Goal: Information Seeking & Learning: Learn about a topic

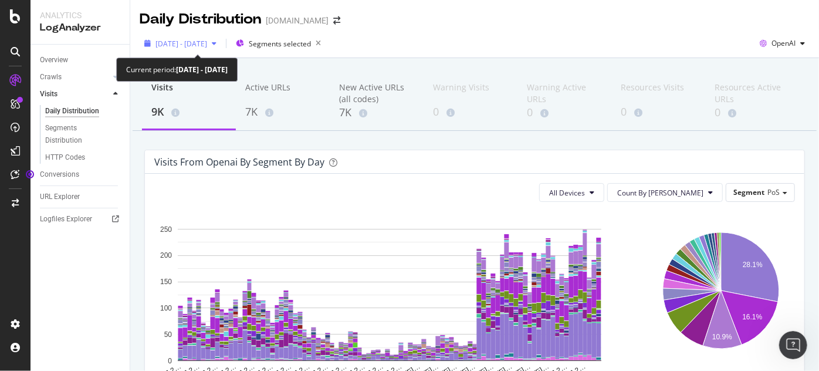
click at [207, 46] on span "[DATE] - [DATE]" at bounding box center [181, 44] width 52 height 10
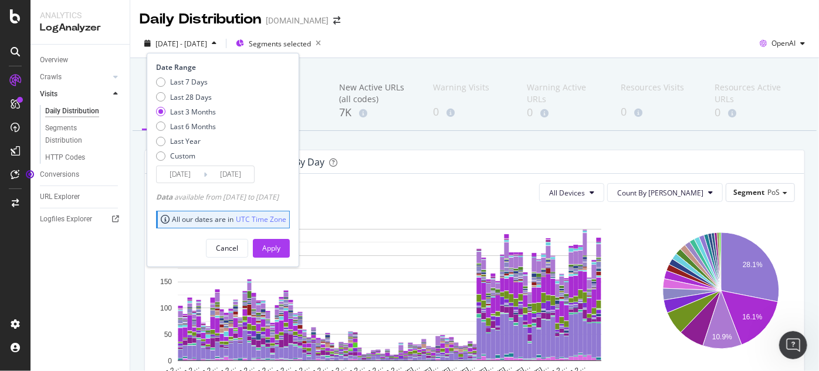
click at [179, 174] on input "[DATE]" at bounding box center [180, 174] width 47 height 16
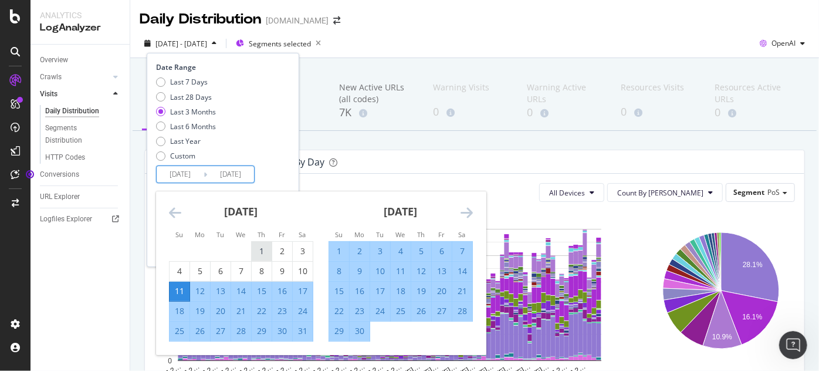
click at [255, 249] on div "1" at bounding box center [262, 251] width 20 height 12
type input "[DATE]"
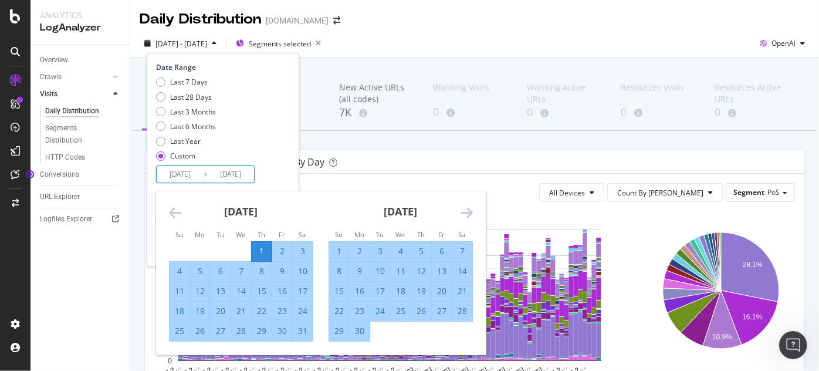
click at [469, 211] on icon "Move forward to switch to the next month." at bounding box center [466, 212] width 12 height 14
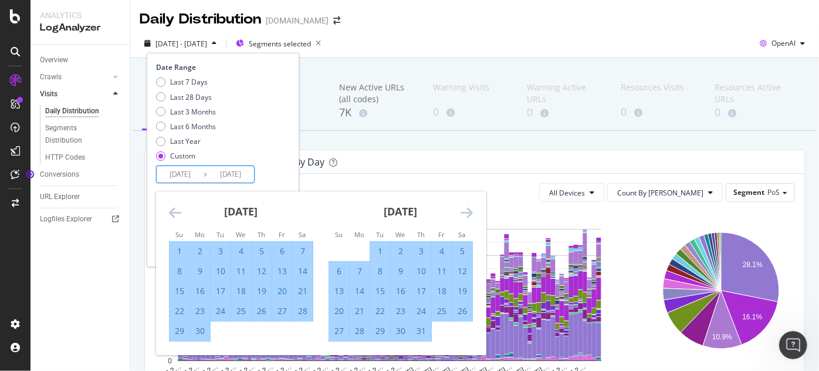
click at [469, 211] on icon "Move forward to switch to the next month." at bounding box center [466, 212] width 12 height 14
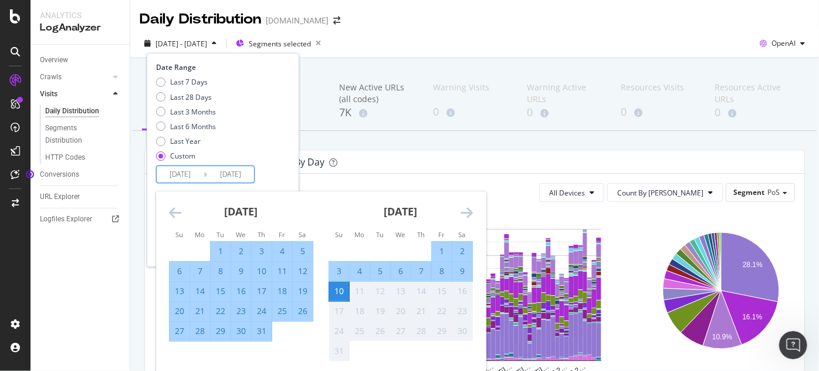
click at [261, 332] on div "31" at bounding box center [262, 331] width 20 height 12
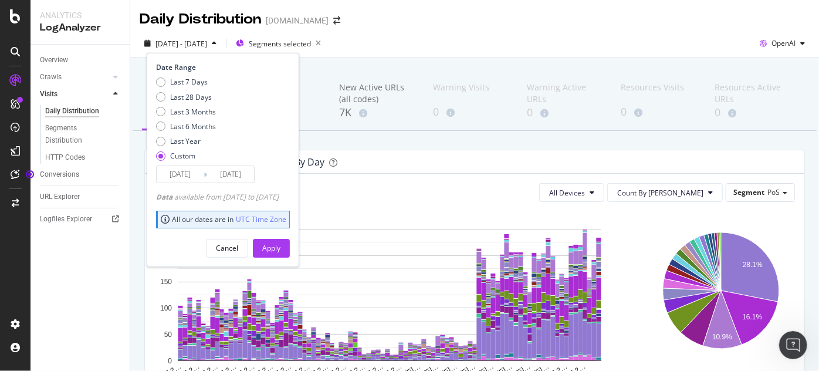
type input "[DATE]"
click at [280, 239] on div "Apply" at bounding box center [271, 248] width 18 height 18
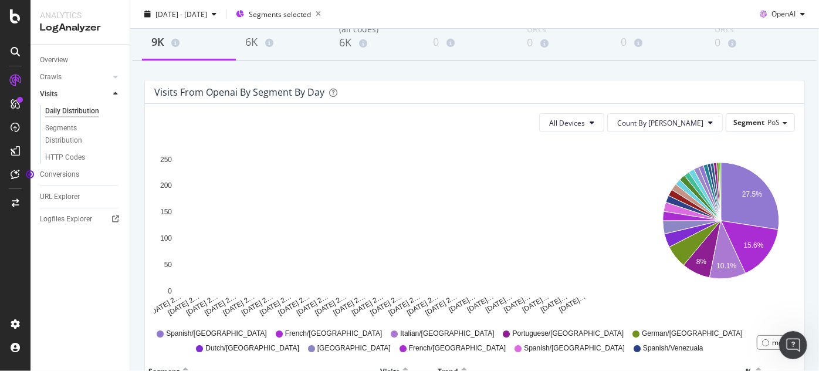
scroll to position [71, 0]
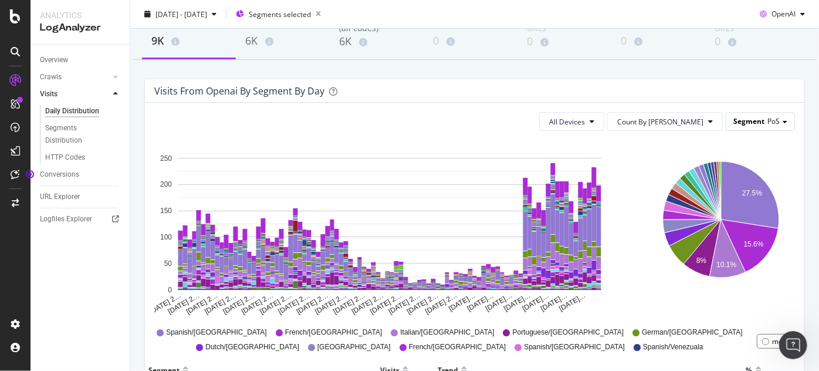
click at [751, 124] on span "Segment" at bounding box center [748, 121] width 31 height 10
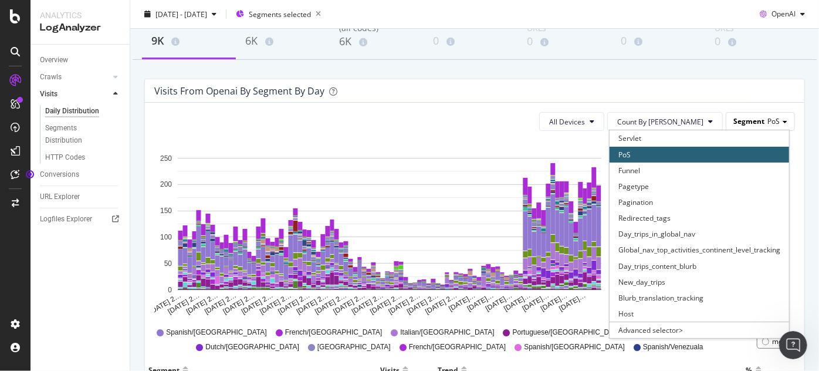
click at [751, 124] on span "Segment" at bounding box center [748, 121] width 31 height 10
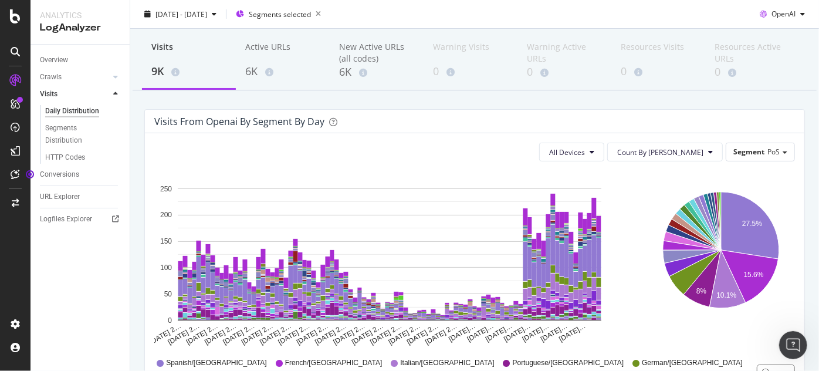
scroll to position [0, 0]
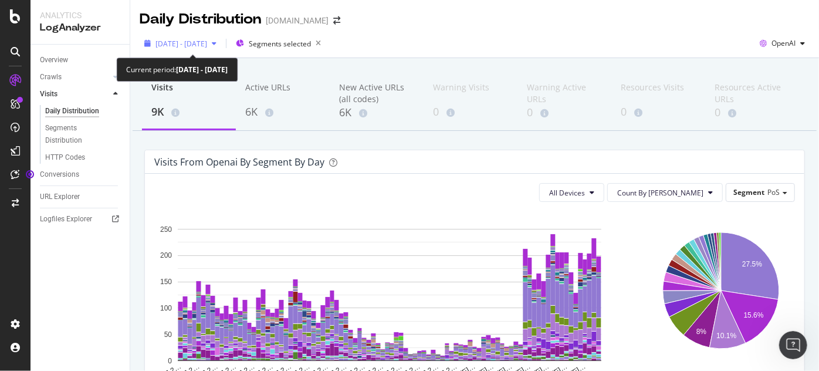
click at [206, 38] on div "[DATE] - [DATE]" at bounding box center [181, 44] width 82 height 18
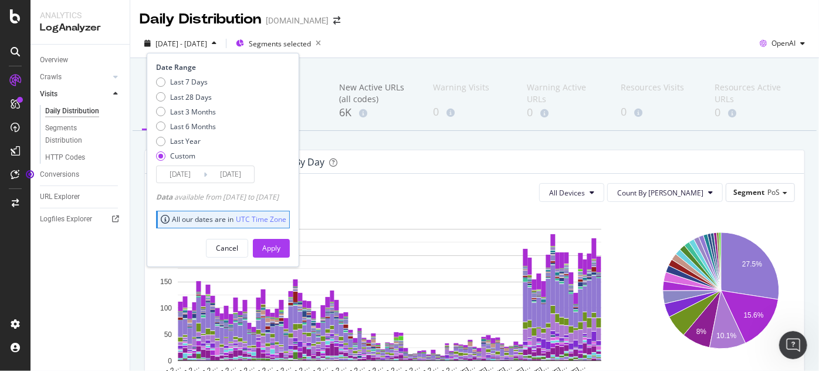
click at [440, 33] on div "2025 May. 1st - Jul. 31st Segments selected Date Range Last 7 Days Last 28 Days…" at bounding box center [474, 43] width 689 height 29
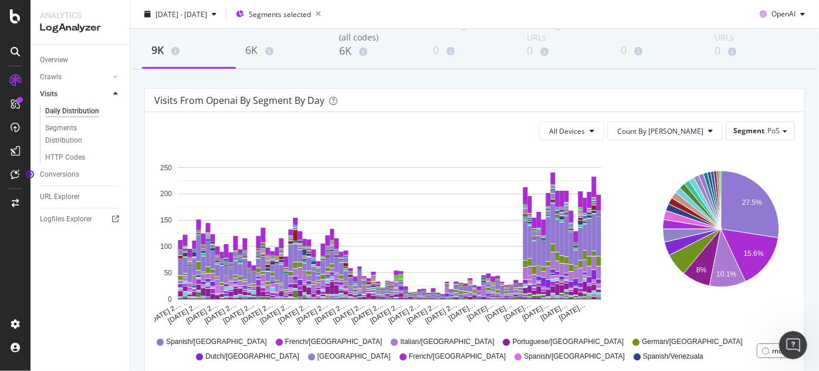
scroll to position [71, 0]
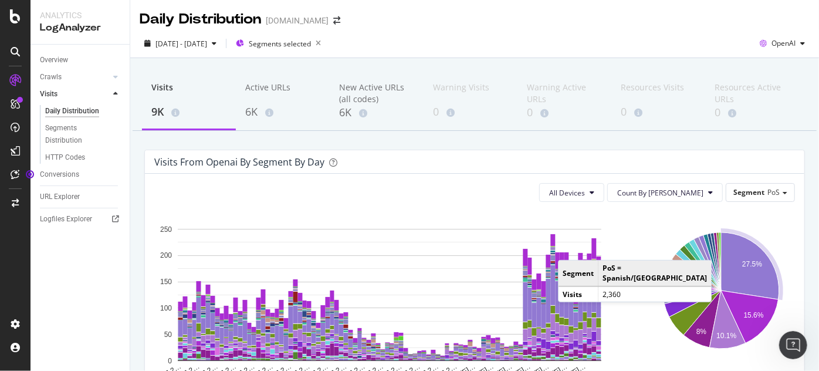
scroll to position [71, 0]
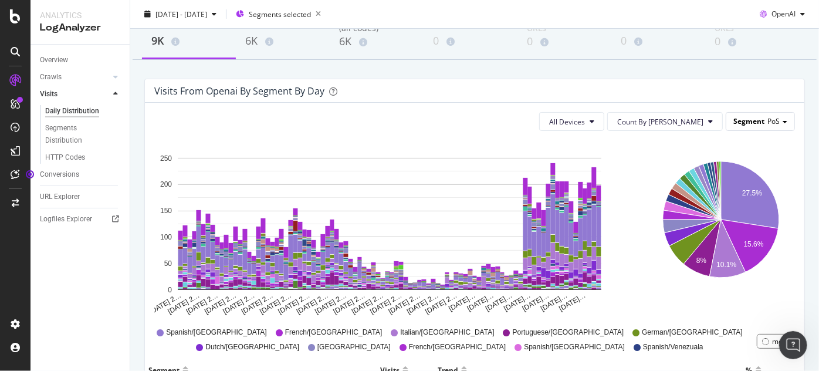
click at [767, 121] on span "PoS" at bounding box center [773, 121] width 12 height 10
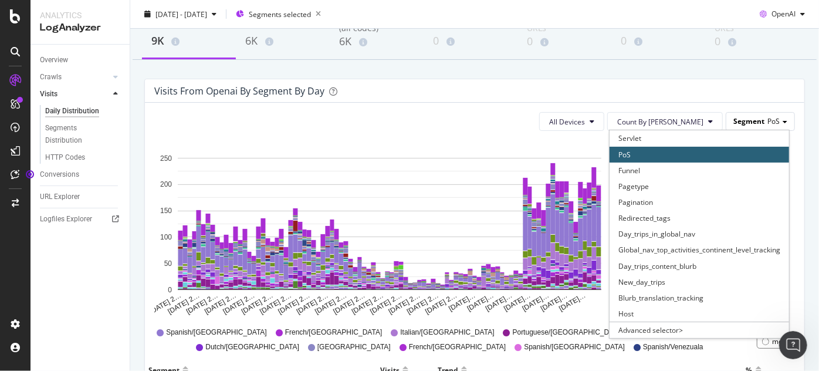
click at [767, 121] on span "PoS" at bounding box center [773, 121] width 12 height 10
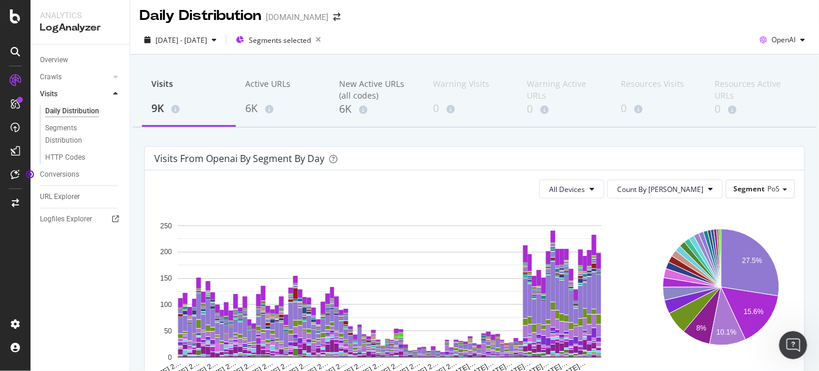
scroll to position [0, 0]
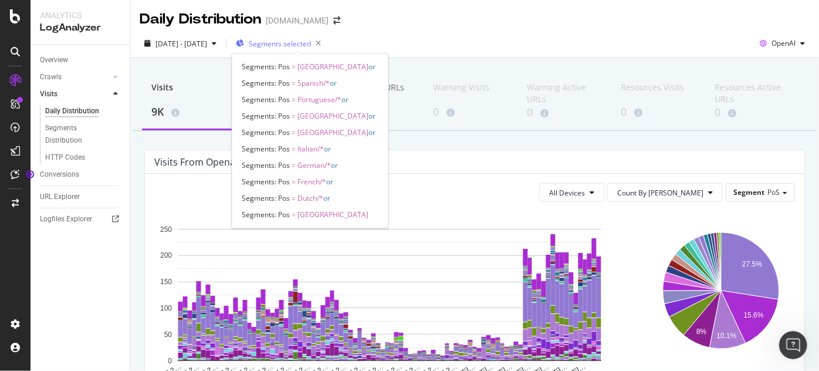
click at [292, 47] on span "Segments selected" at bounding box center [280, 44] width 62 height 10
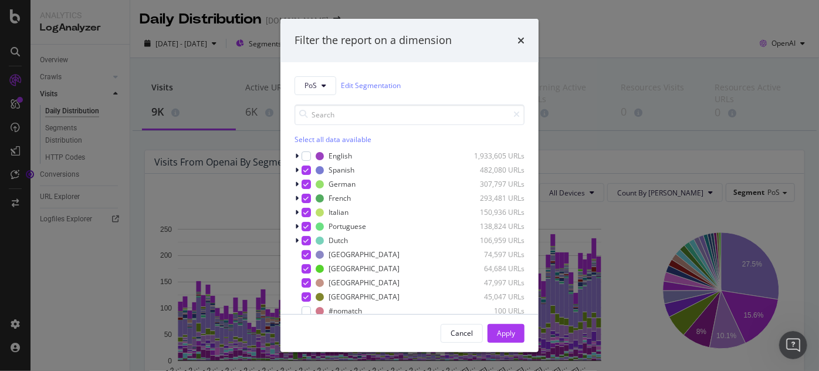
click at [321, 139] on div "Select all data available" at bounding box center [409, 139] width 230 height 10
click at [321, 139] on div "Unselect all data available" at bounding box center [409, 139] width 230 height 10
drag, startPoint x: 305, startPoint y: 169, endPoint x: 412, endPoint y: 276, distance: 151.0
click at [305, 169] on div "modal" at bounding box center [305, 169] width 9 height 9
click at [507, 337] on div "Apply" at bounding box center [506, 333] width 18 height 10
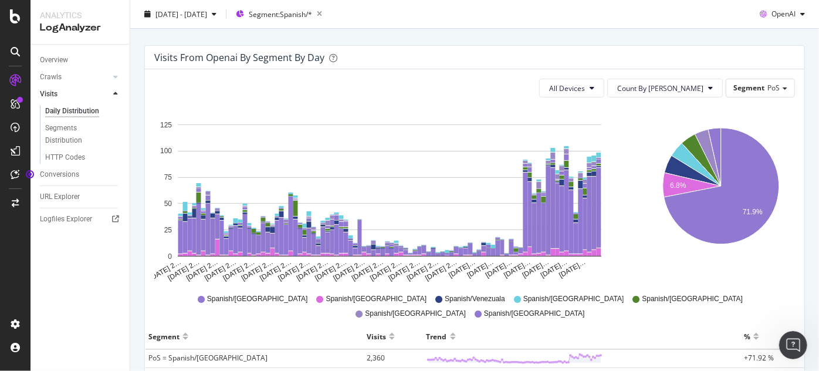
scroll to position [142, 0]
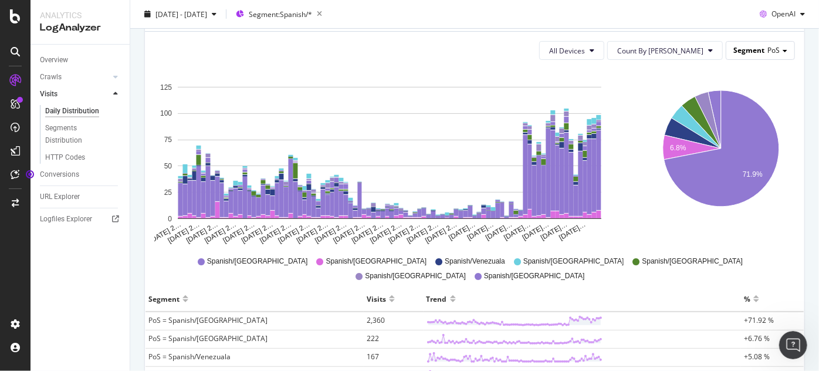
click at [754, 46] on span "Segment" at bounding box center [748, 50] width 31 height 10
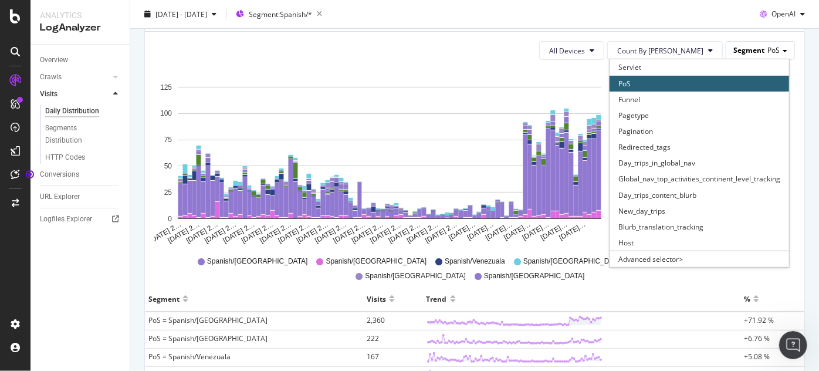
click at [751, 53] on span "Segment" at bounding box center [748, 50] width 31 height 10
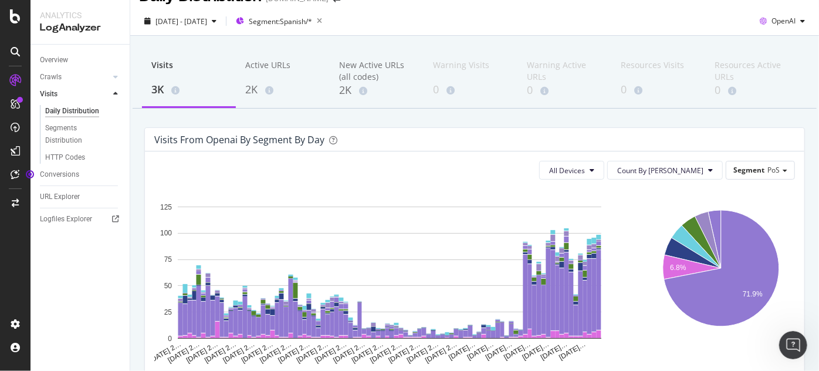
scroll to position [0, 0]
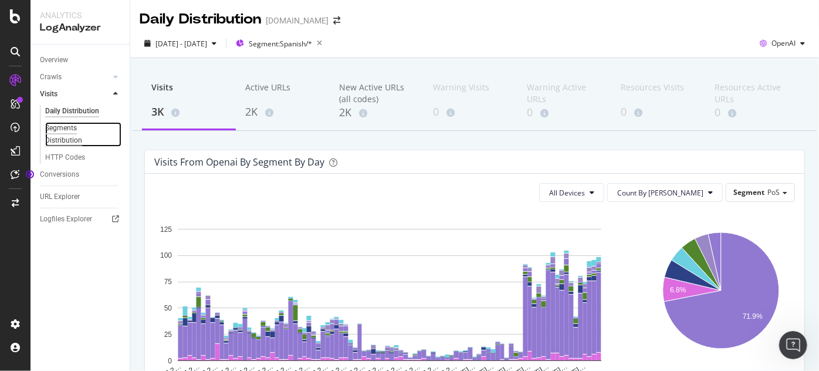
click at [66, 135] on div "Segments Distribution" at bounding box center [77, 134] width 65 height 25
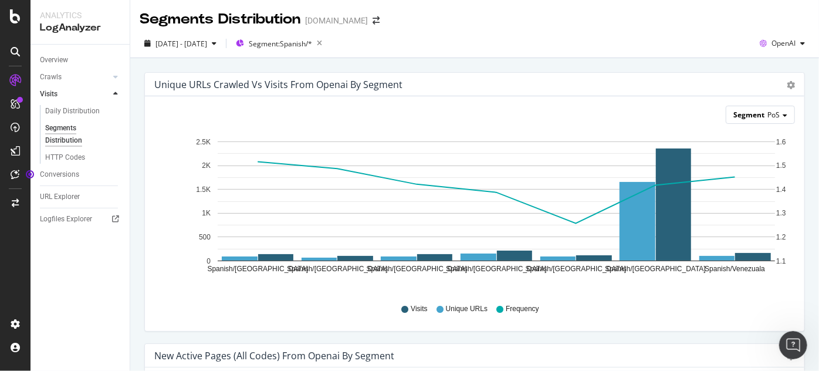
click at [767, 117] on span "PoS" at bounding box center [773, 115] width 12 height 10
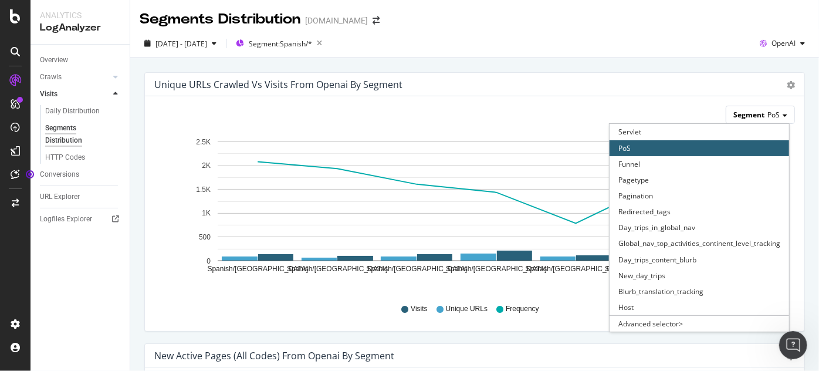
click at [767, 117] on span "PoS" at bounding box center [773, 115] width 12 height 10
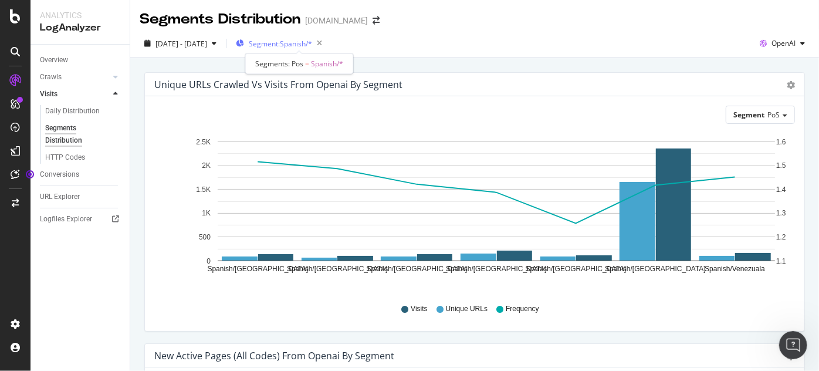
click at [292, 42] on span "Segment: Spanish/*" at bounding box center [280, 44] width 63 height 10
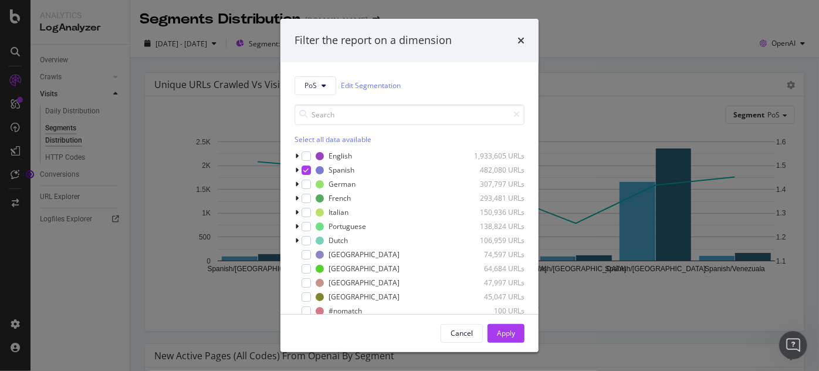
click at [622, 84] on div "Filter the report on a dimension PoS Edit Segmentation Select all data availabl…" at bounding box center [409, 185] width 819 height 371
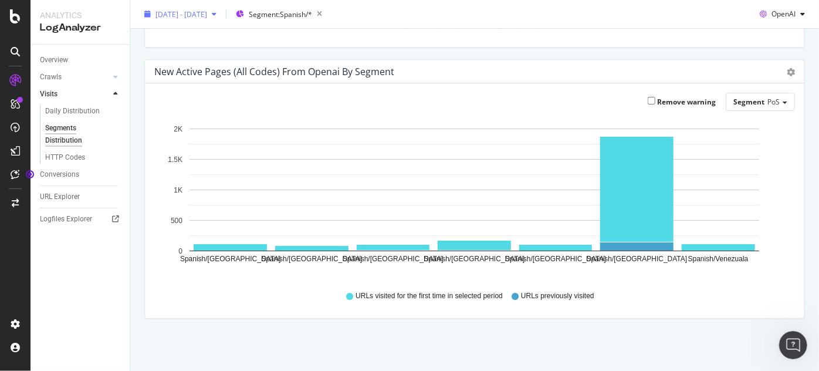
scroll to position [212, 0]
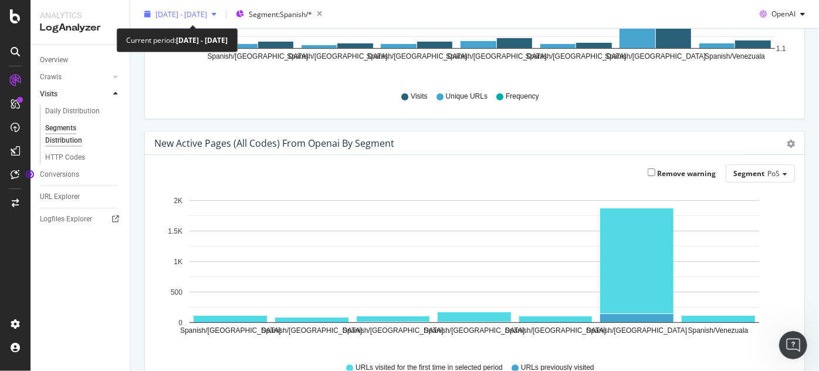
click at [176, 12] on span "[DATE] - [DATE]" at bounding box center [181, 14] width 52 height 10
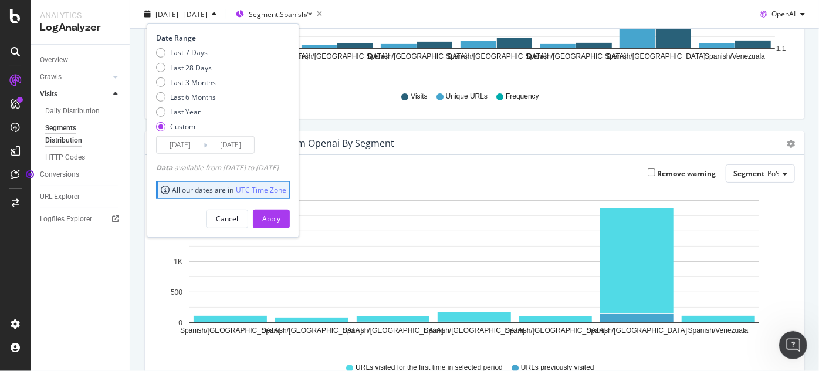
click at [179, 146] on input "[DATE]" at bounding box center [180, 145] width 47 height 16
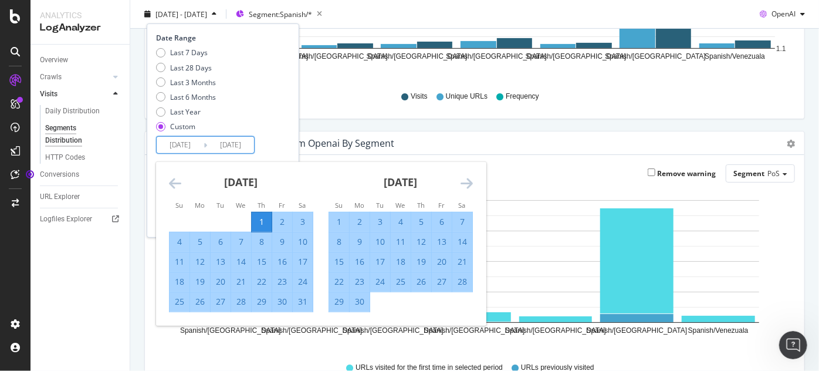
click at [179, 180] on icon "Move backward to switch to the previous month." at bounding box center [175, 183] width 12 height 14
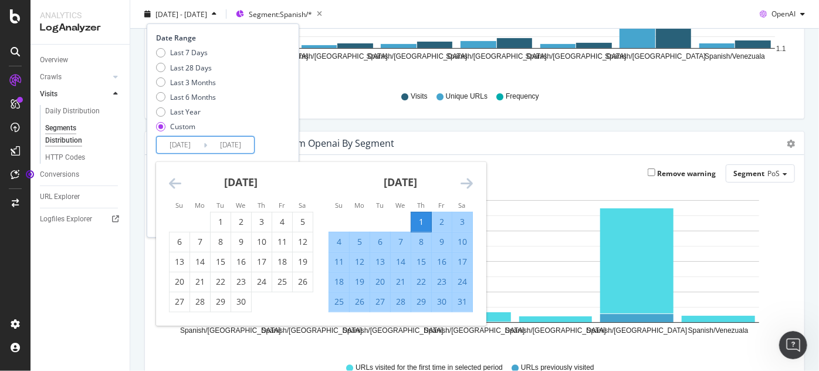
click at [179, 180] on icon "Move backward to switch to the previous month." at bounding box center [175, 183] width 12 height 14
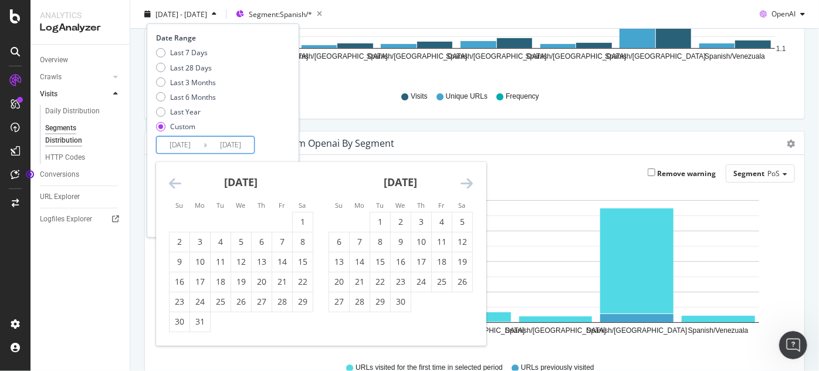
click at [179, 180] on icon "Move backward to switch to the previous month." at bounding box center [175, 183] width 12 height 14
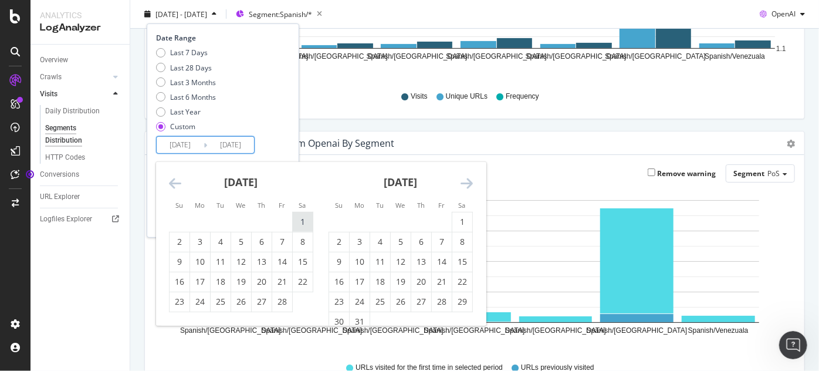
click at [296, 221] on div "1" at bounding box center [303, 222] width 20 height 12
type input "[DATE]"
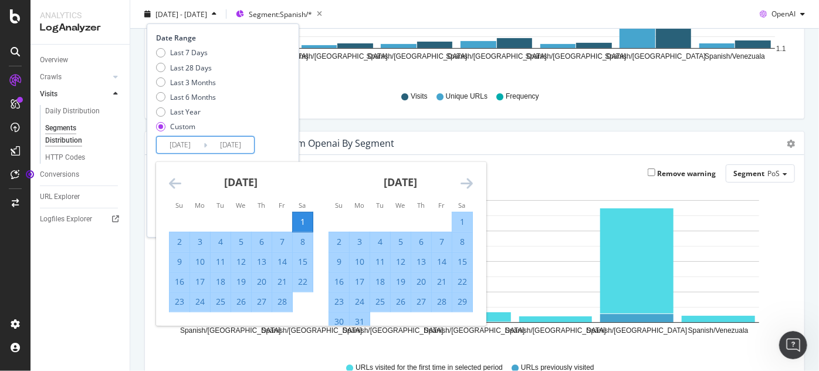
click at [470, 187] on icon "Move forward to switch to the next month." at bounding box center [466, 183] width 12 height 14
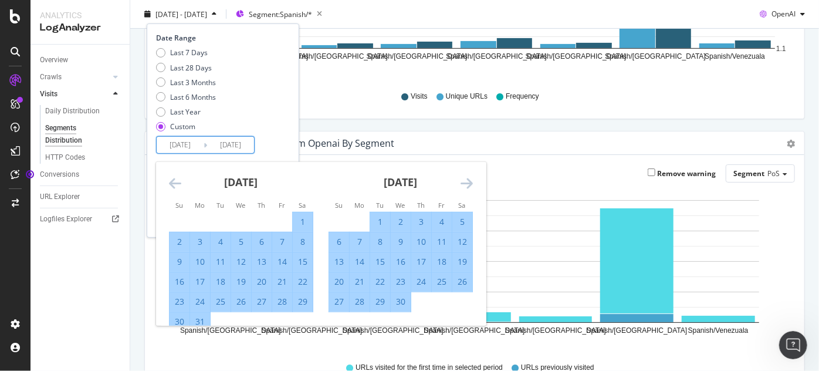
click at [399, 298] on div "30" at bounding box center [401, 302] width 20 height 12
type input "[DATE]"
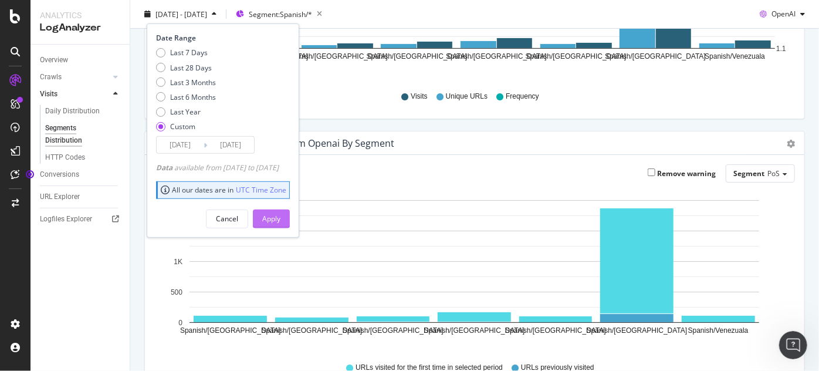
click at [280, 218] on div "Apply" at bounding box center [271, 218] width 18 height 10
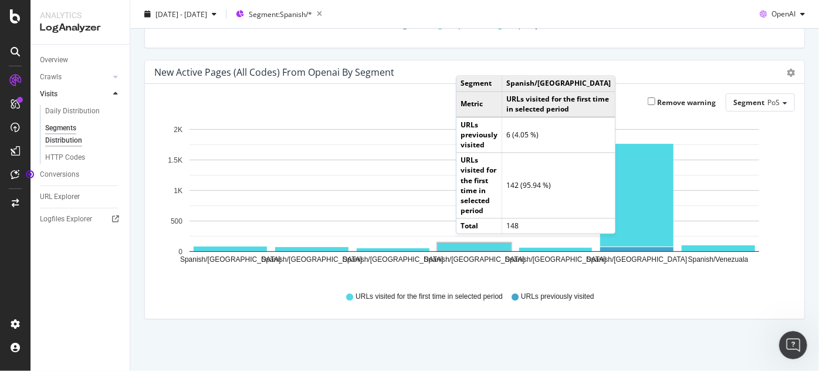
scroll to position [284, 0]
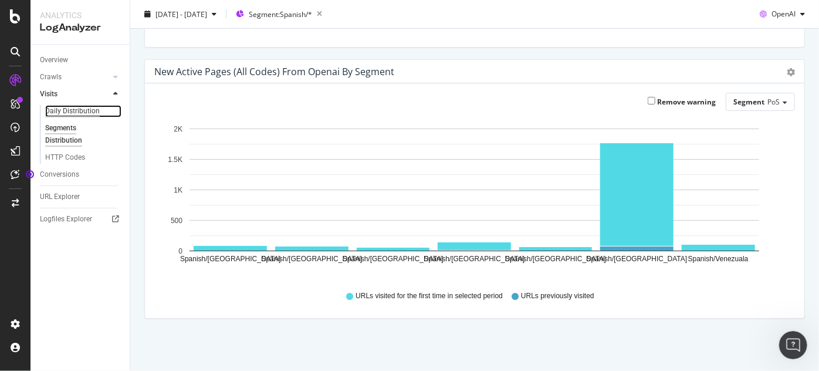
click at [71, 114] on div "Daily Distribution" at bounding box center [72, 111] width 55 height 12
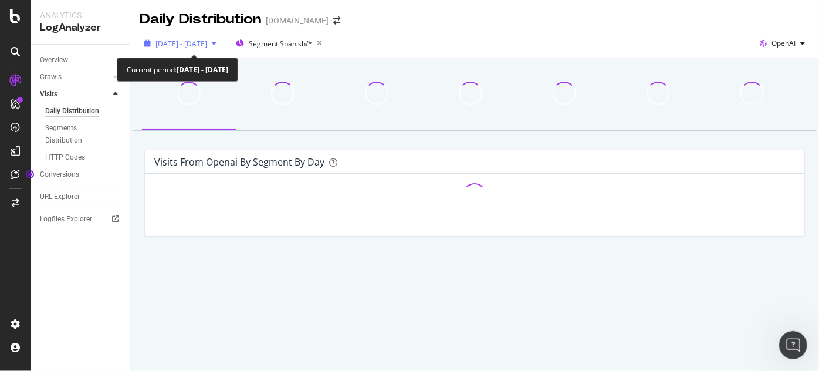
click at [202, 46] on span "[DATE] - [DATE]" at bounding box center [181, 44] width 52 height 10
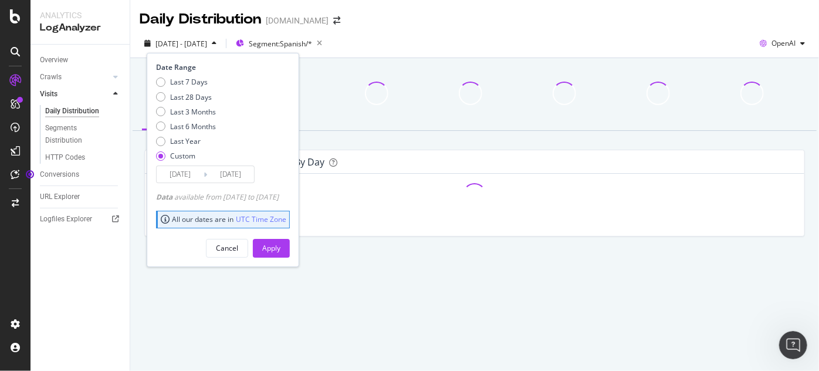
click at [202, 46] on span "[DATE] - [DATE]" at bounding box center [181, 44] width 52 height 10
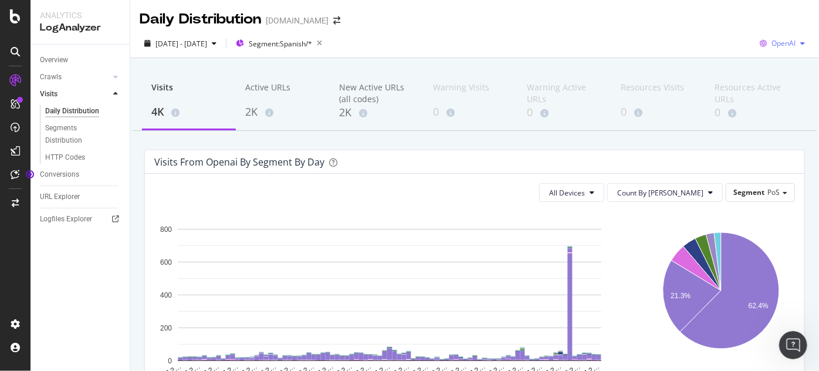
click at [771, 42] on span "OpenAI" at bounding box center [783, 43] width 24 height 10
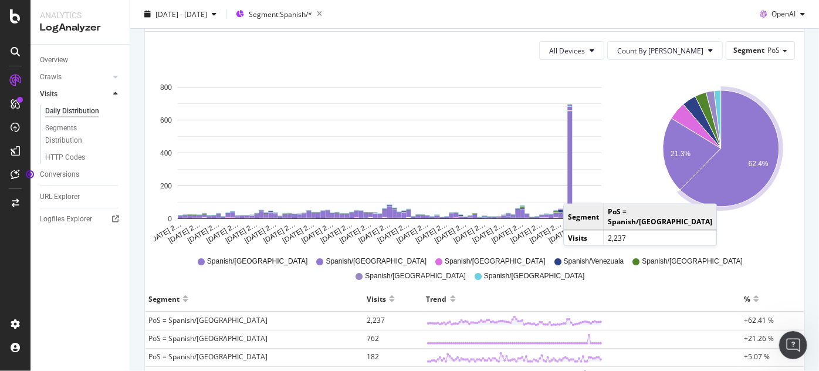
scroll to position [303, 0]
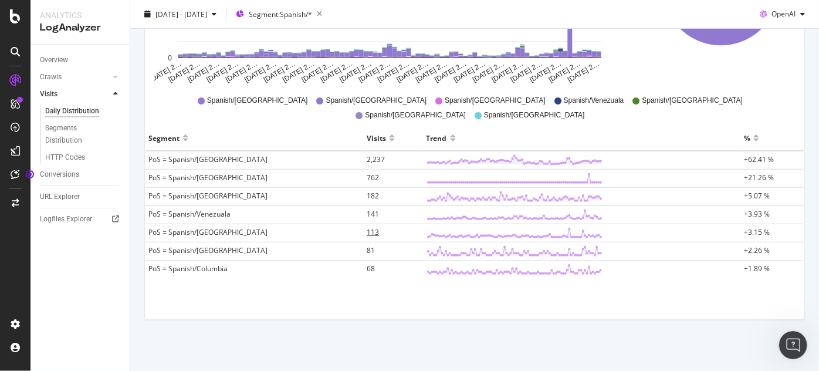
click at [367, 232] on span "113" at bounding box center [373, 232] width 12 height 10
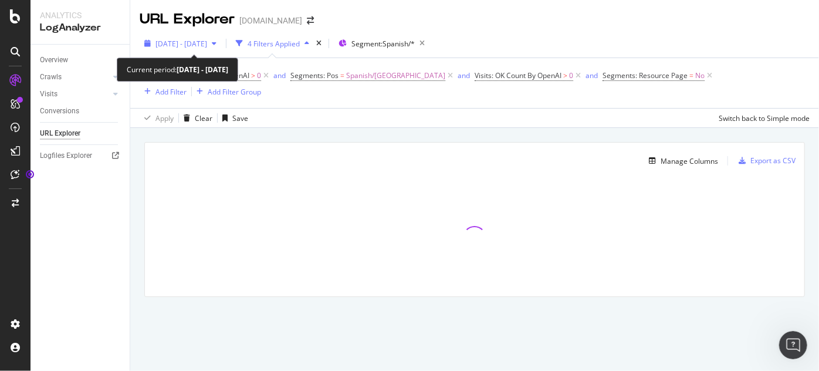
click at [204, 45] on span "[DATE] - [DATE]" at bounding box center [181, 44] width 52 height 10
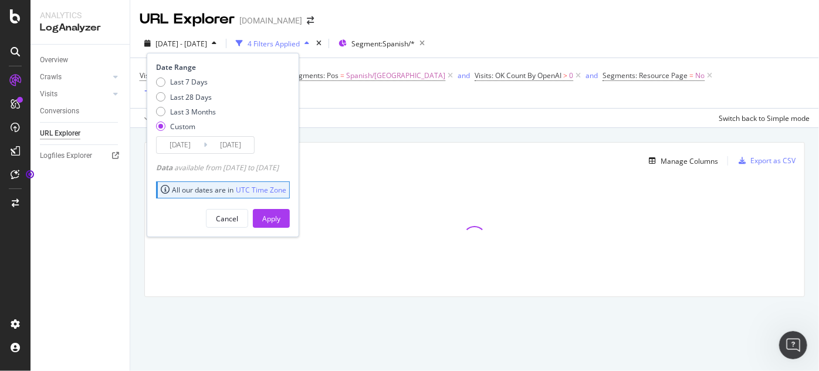
click at [184, 145] on input "[DATE]" at bounding box center [180, 145] width 47 height 16
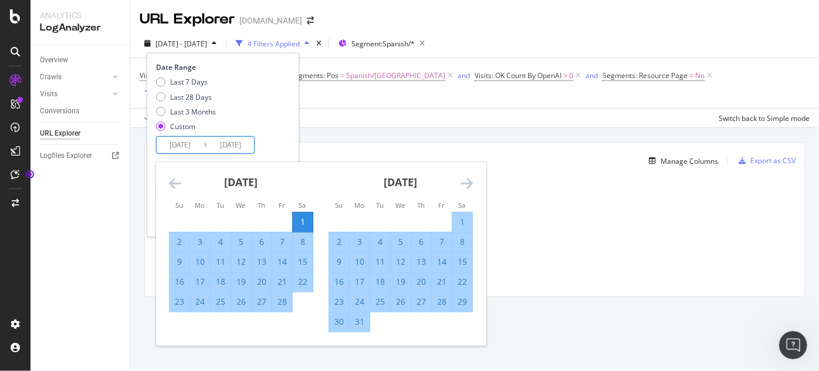
click at [176, 183] on icon "Move backward to switch to the previous month." at bounding box center [175, 183] width 12 height 14
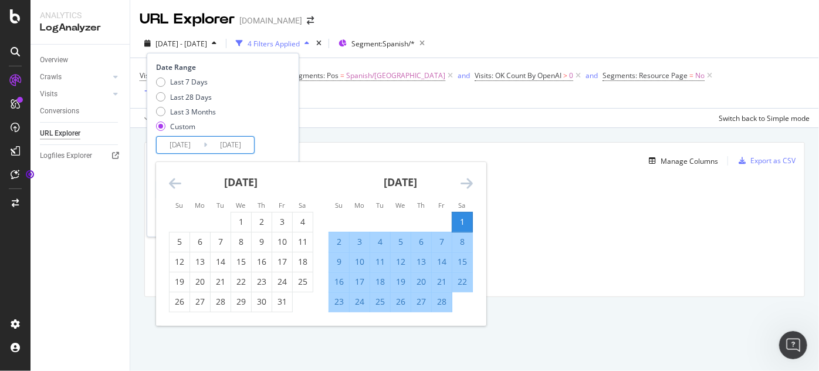
click at [176, 183] on icon "Move backward to switch to the previous month." at bounding box center [175, 183] width 12 height 14
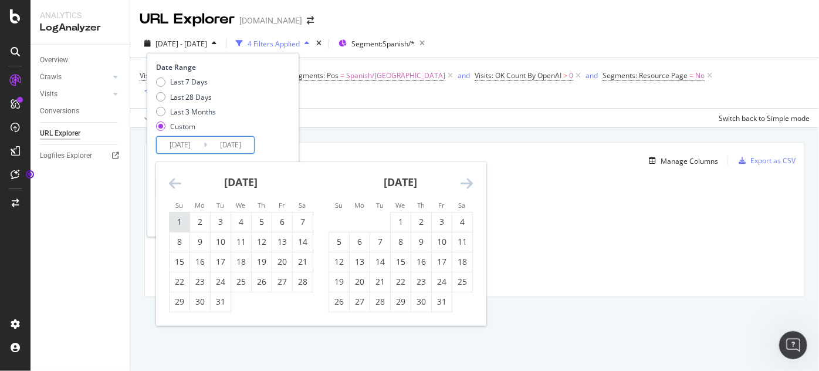
click at [177, 221] on div "1" at bounding box center [179, 222] width 20 height 12
type input "[DATE]"
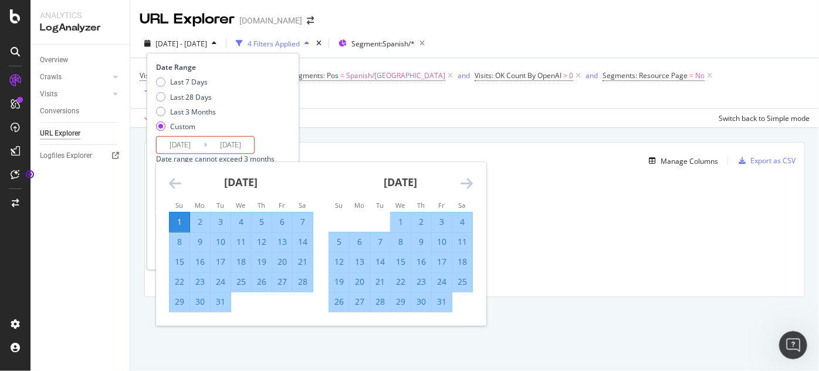
click at [273, 127] on div "Last 7 Days Last 28 Days Last 3 Months Custom" at bounding box center [221, 106] width 131 height 59
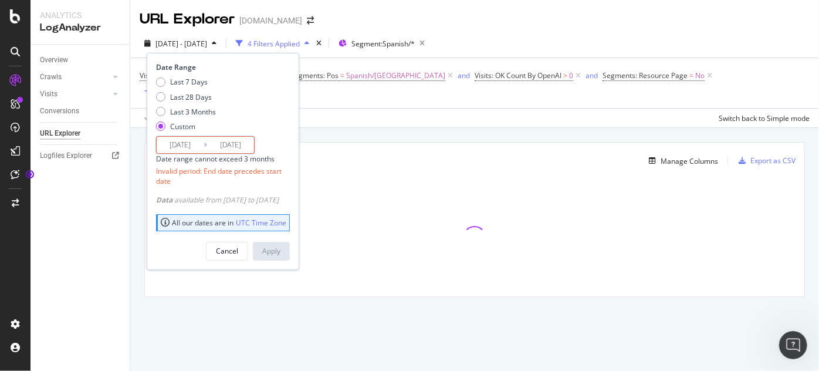
click at [239, 145] on input "[DATE]" at bounding box center [230, 145] width 47 height 16
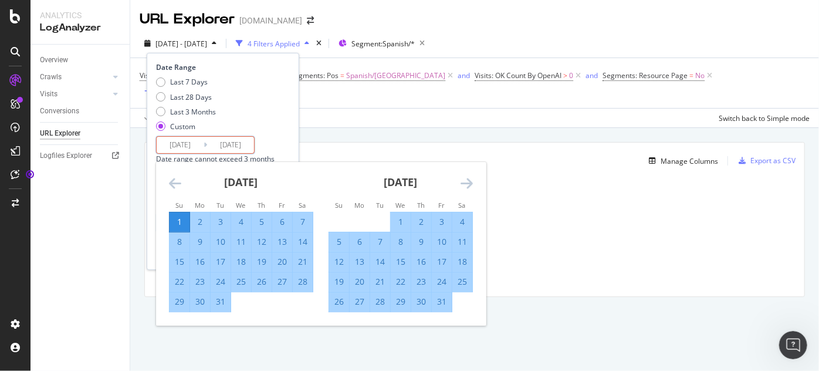
click at [469, 187] on icon "Move forward to switch to the next month." at bounding box center [466, 183] width 12 height 14
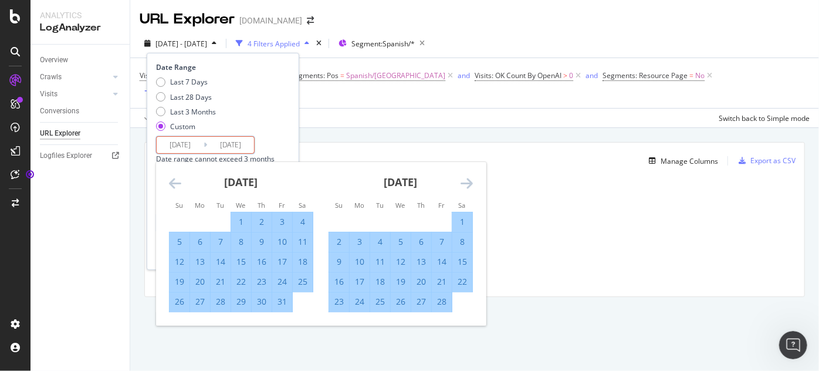
click at [469, 187] on icon "Move forward to switch to the next month." at bounding box center [466, 183] width 12 height 14
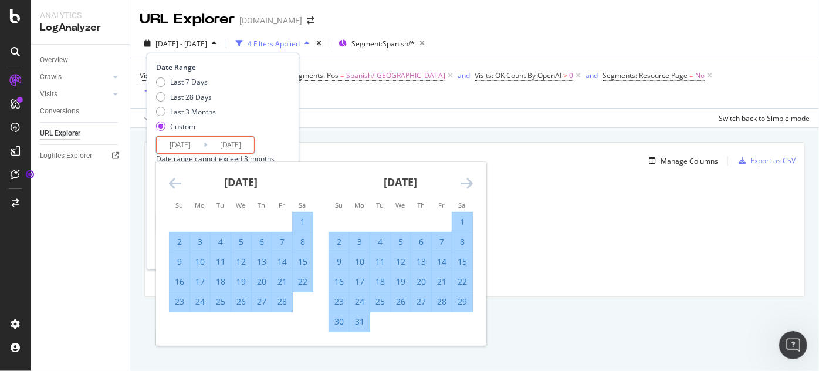
click at [469, 187] on icon "Move forward to switch to the next month." at bounding box center [466, 183] width 12 height 14
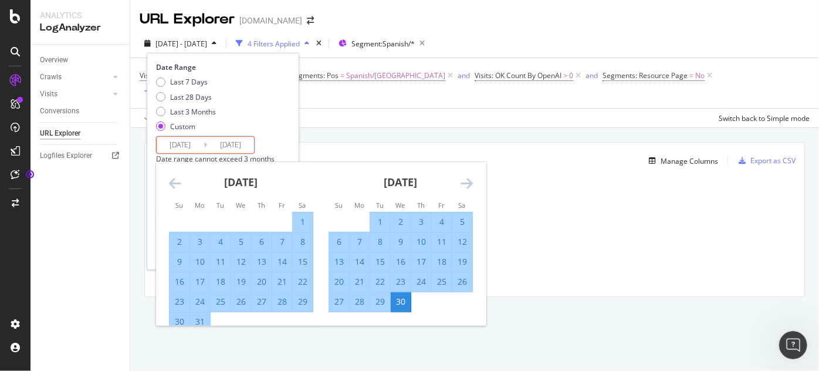
click at [469, 187] on icon "Move forward to switch to the next month." at bounding box center [466, 183] width 12 height 14
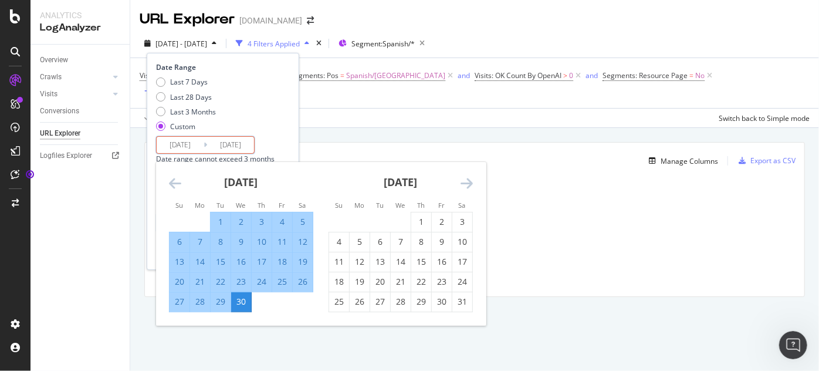
click at [469, 187] on icon "Move forward to switch to the next month." at bounding box center [466, 183] width 12 height 14
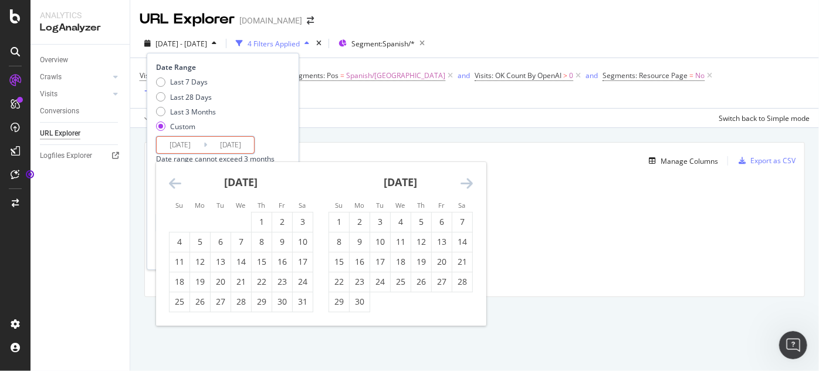
click at [469, 187] on icon "Move forward to switch to the next month." at bounding box center [466, 183] width 12 height 14
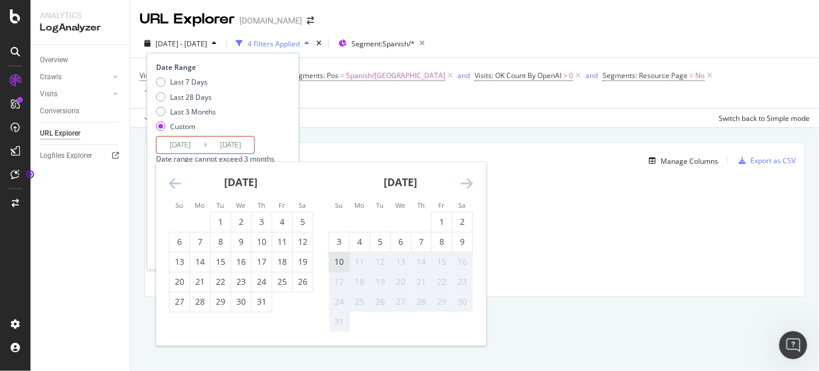
click at [339, 265] on div "10" at bounding box center [339, 262] width 20 height 12
type input "[DATE]"
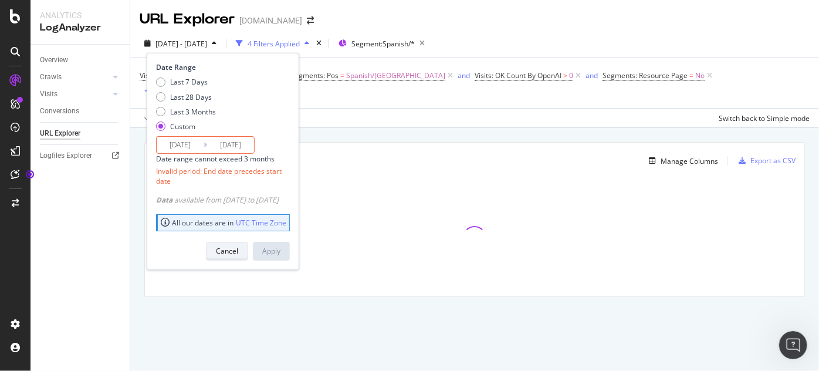
click at [238, 246] on div "Cancel" at bounding box center [227, 251] width 22 height 10
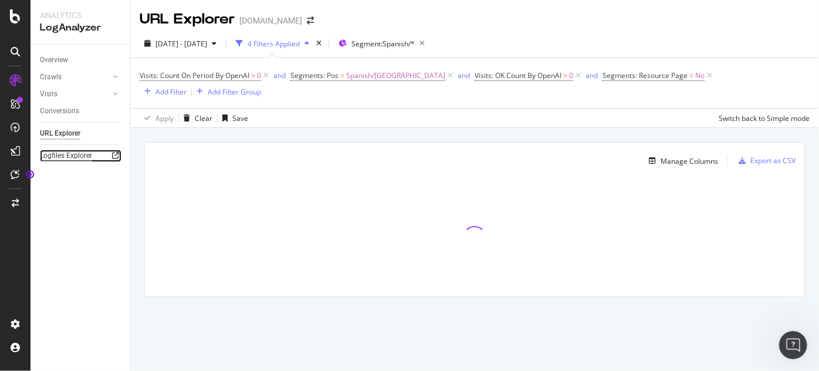
click at [75, 155] on div "Logfiles Explorer" at bounding box center [66, 156] width 52 height 12
click at [111, 76] on div at bounding box center [116, 77] width 12 height 12
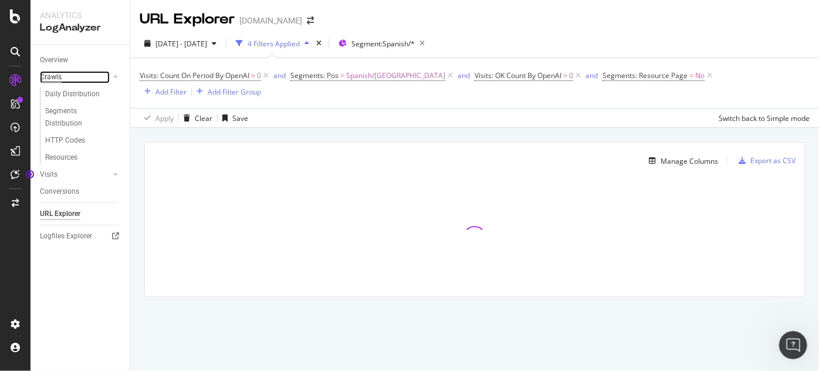
click at [50, 81] on div "Crawls" at bounding box center [51, 77] width 22 height 12
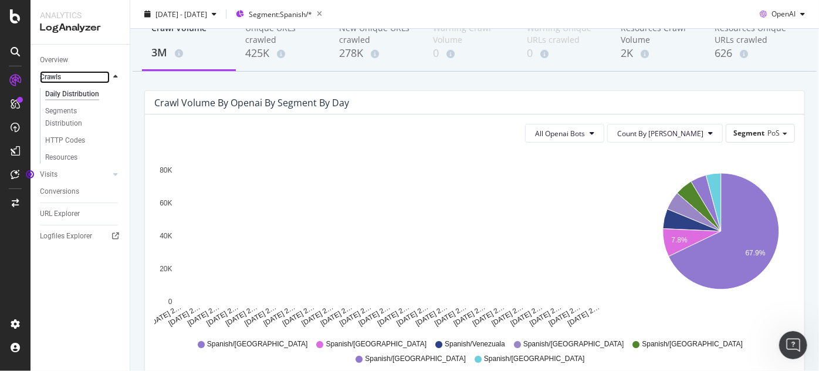
scroll to position [71, 0]
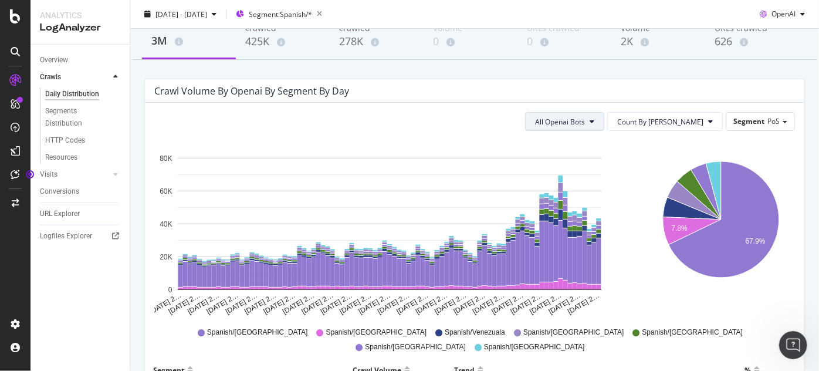
click at [585, 117] on span "All Openai Bots" at bounding box center [560, 122] width 50 height 10
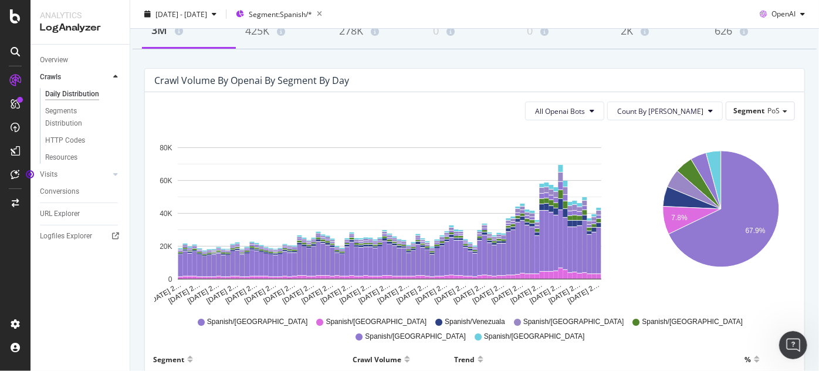
scroll to position [0, 0]
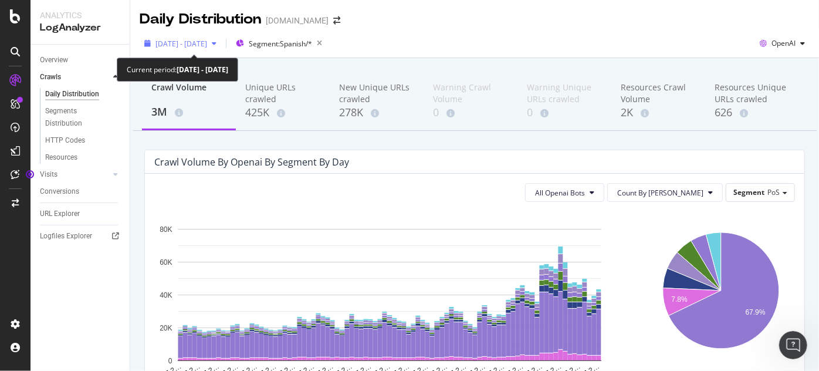
click at [207, 46] on span "[DATE] - [DATE]" at bounding box center [181, 44] width 52 height 10
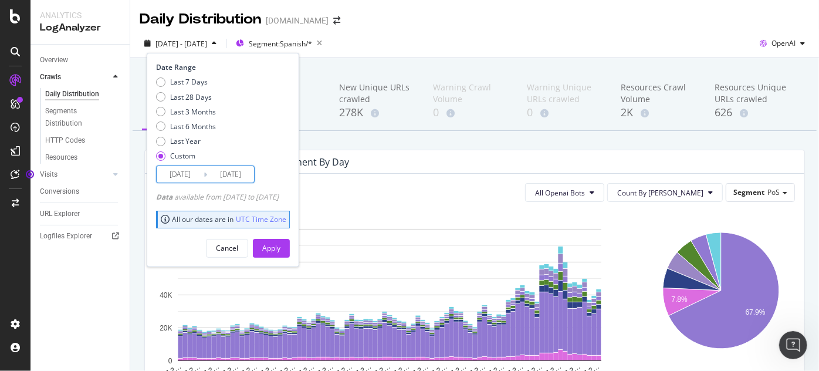
click at [180, 176] on input "[DATE]" at bounding box center [180, 174] width 47 height 16
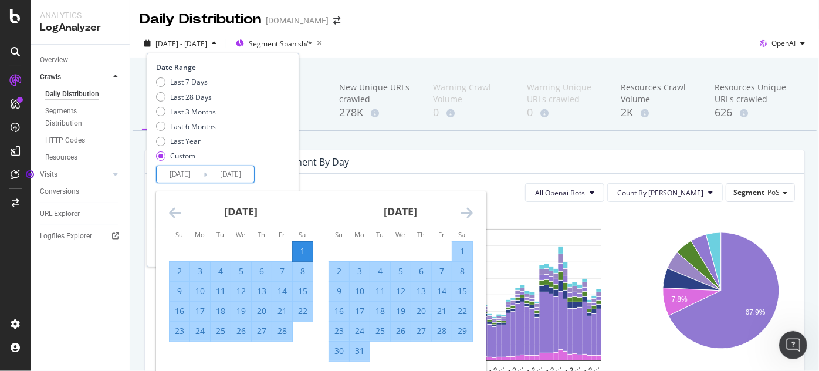
click at [172, 215] on icon "Move backward to switch to the previous month." at bounding box center [175, 212] width 12 height 14
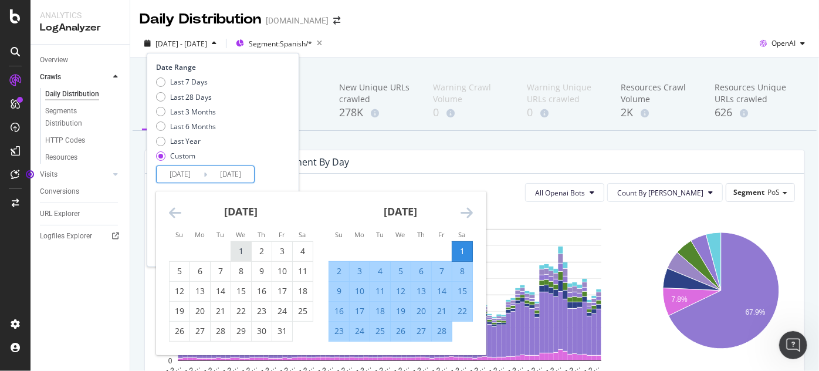
click at [239, 248] on div "1" at bounding box center [241, 251] width 20 height 12
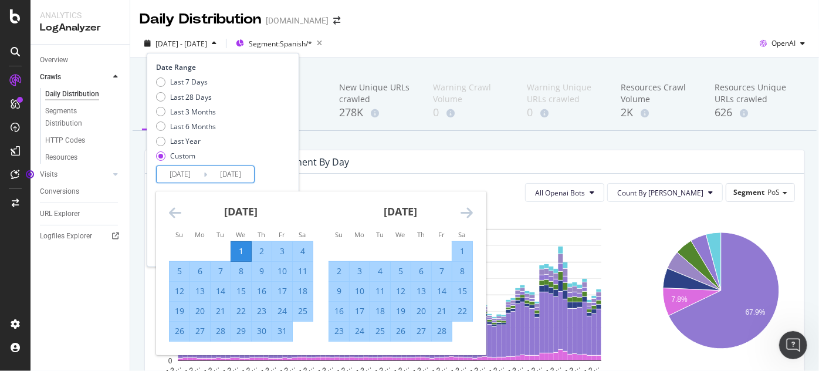
click at [170, 212] on icon "Move backward to switch to the previous month." at bounding box center [175, 212] width 12 height 14
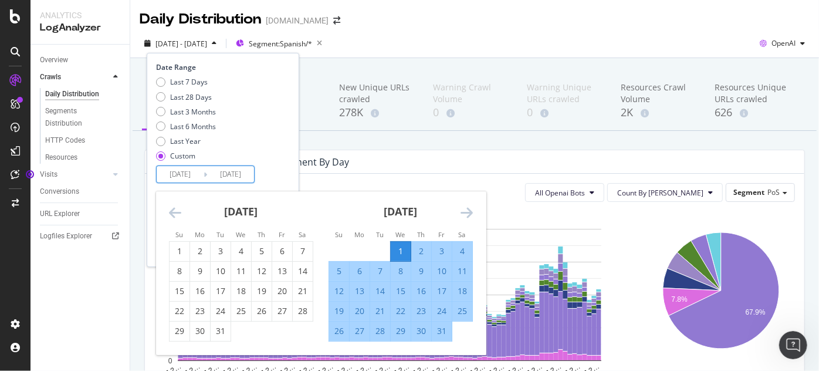
click at [170, 212] on icon "Move backward to switch to the previous month." at bounding box center [175, 212] width 12 height 14
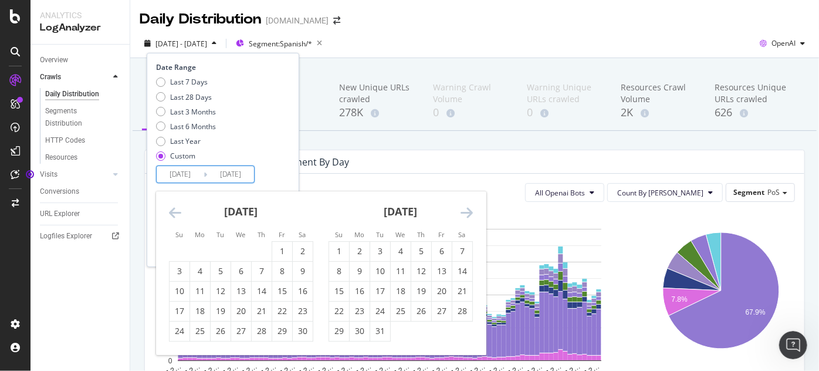
drag, startPoint x: 470, startPoint y: 215, endPoint x: 450, endPoint y: 217, distance: 19.5
click at [468, 215] on icon "Move forward to switch to the next month." at bounding box center [466, 212] width 12 height 14
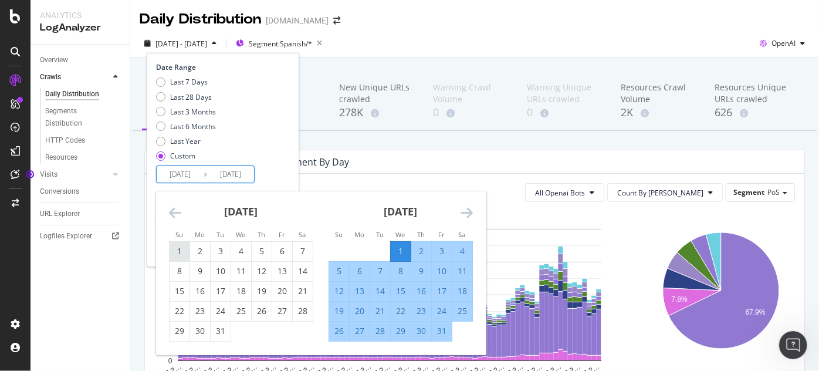
click at [177, 249] on div "1" at bounding box center [179, 251] width 20 height 12
type input "[DATE]"
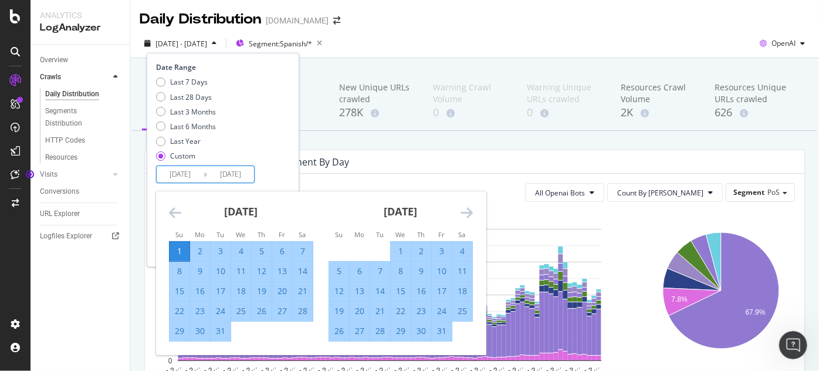
click at [474, 212] on div "[DATE] 1 2 3 4 5 6 7 8 9 10 11 12 13 14 15 16 17 18 19 20 21 22 23 24 25 26 27 …" at bounding box center [401, 266] width 160 height 150
click at [470, 213] on icon "Move forward to switch to the next month." at bounding box center [466, 212] width 12 height 14
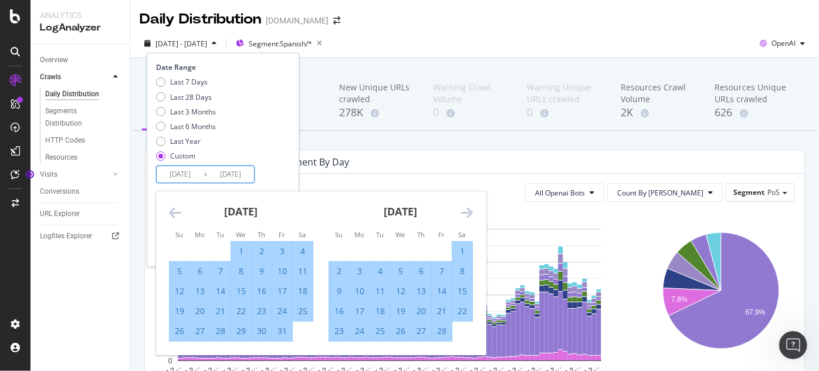
click at [470, 213] on icon "Move forward to switch to the next month." at bounding box center [466, 212] width 12 height 14
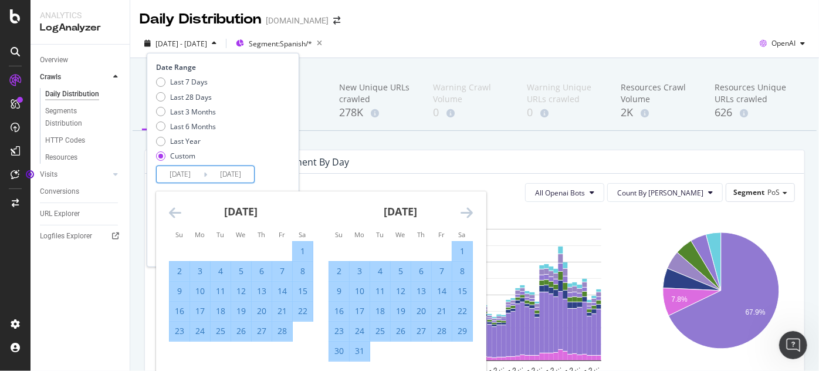
click at [470, 213] on icon "Move forward to switch to the next month." at bounding box center [466, 212] width 12 height 14
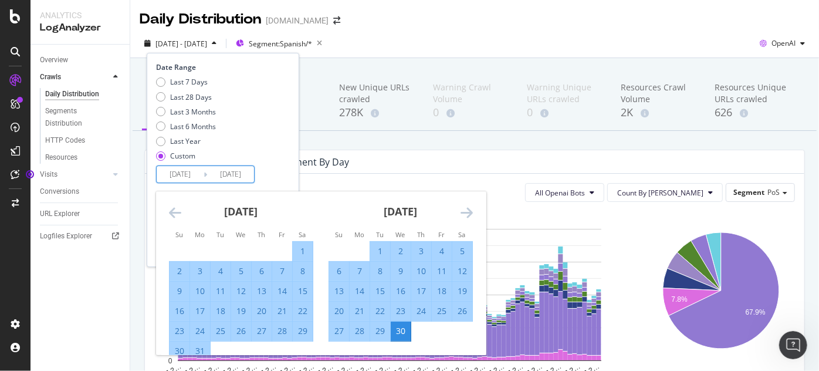
click at [470, 213] on icon "Move forward to switch to the next month." at bounding box center [466, 212] width 12 height 14
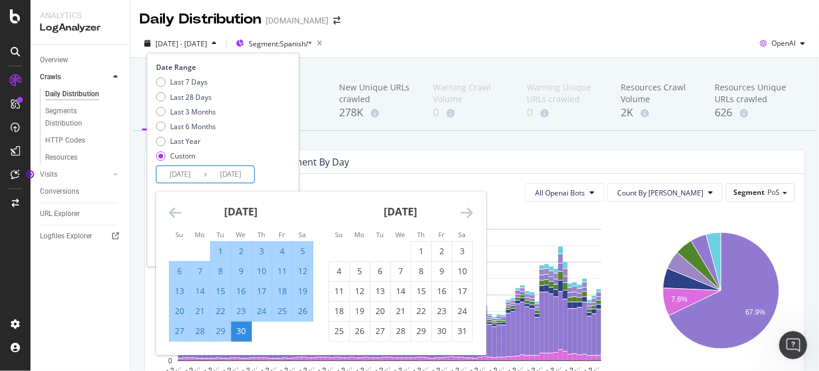
click at [470, 213] on icon "Move forward to switch to the next month." at bounding box center [466, 212] width 12 height 14
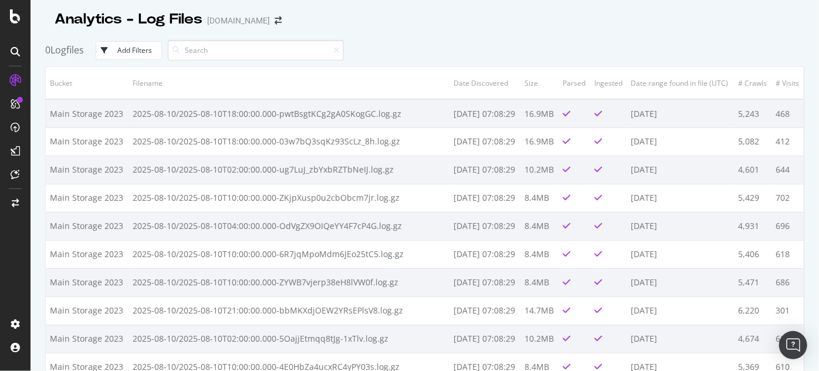
click at [125, 49] on div "Add Filters" at bounding box center [134, 50] width 35 height 10
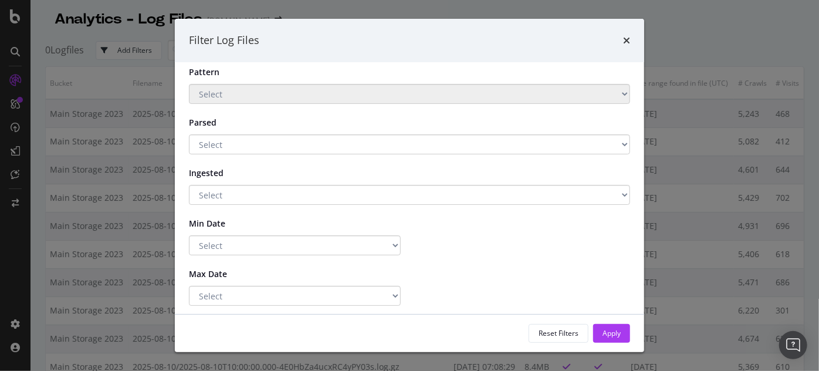
scroll to position [74, 0]
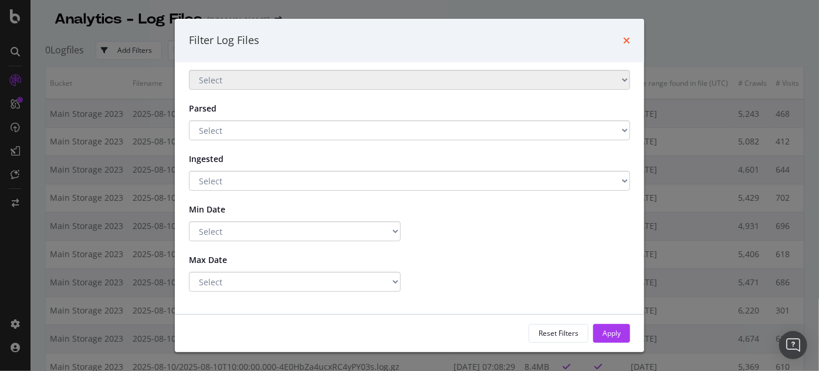
click at [629, 36] on icon "times" at bounding box center [626, 40] width 7 height 9
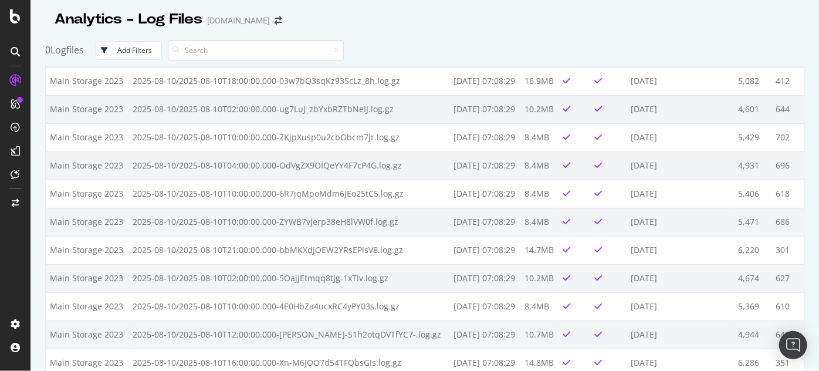
scroll to position [0, 0]
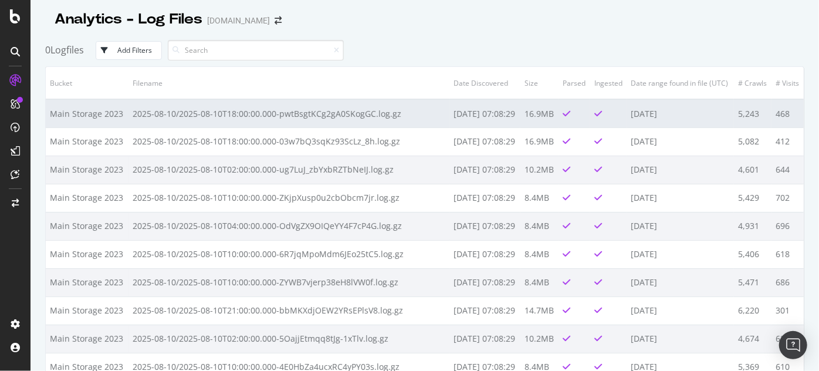
click at [296, 111] on td "2025-08-10/2025-08-10T18:00:00.000-pwtBsgtKCg2gA0SKogGC.log.gz" at bounding box center [288, 113] width 321 height 28
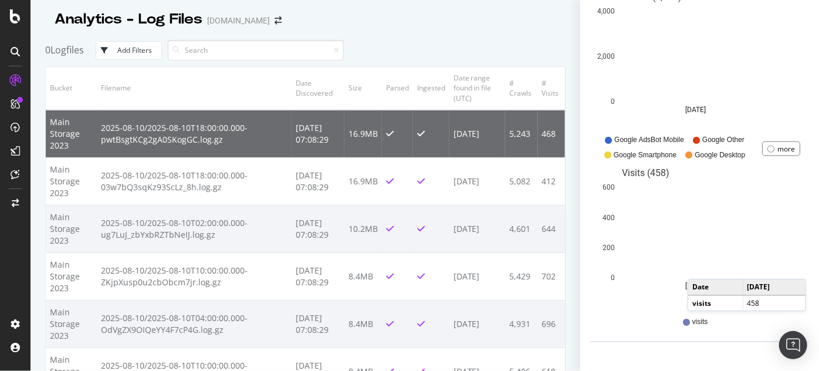
scroll to position [577, 0]
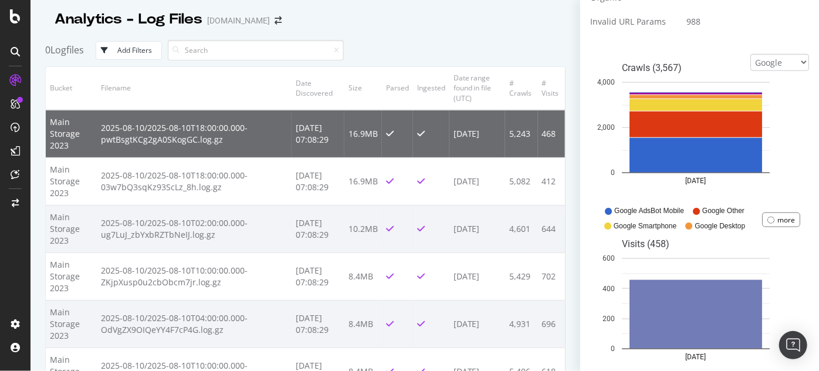
click at [775, 57] on select "Google Bing OpenAI Other AI Bots" at bounding box center [779, 62] width 59 height 17
select select "openai"
click at [750, 54] on select "Google Bing OpenAI Other AI Bots" at bounding box center [779, 62] width 59 height 17
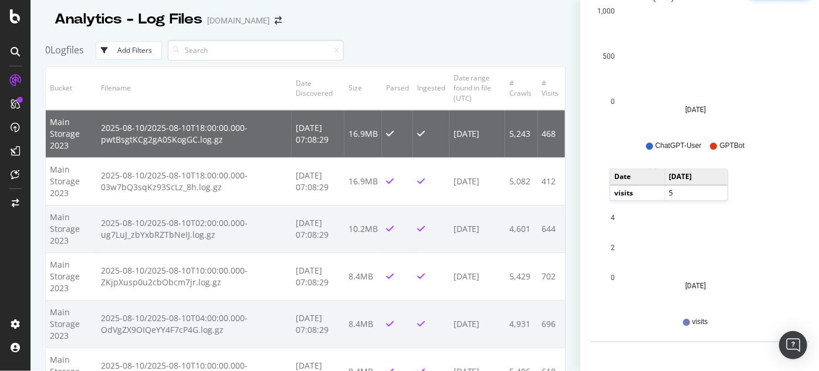
scroll to position [435, 0]
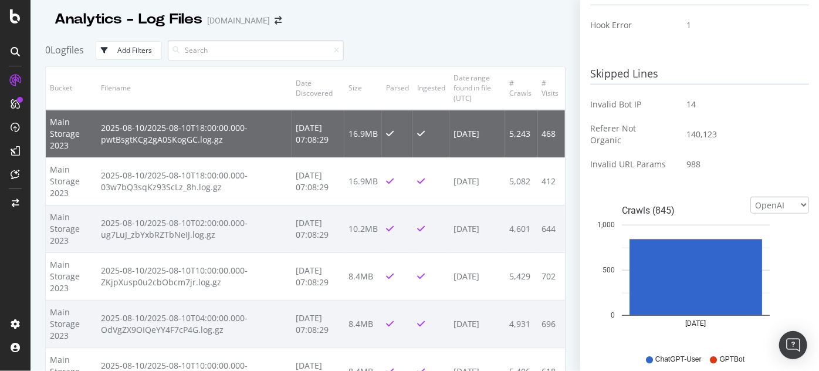
click at [116, 52] on div "button" at bounding box center [106, 50] width 21 height 7
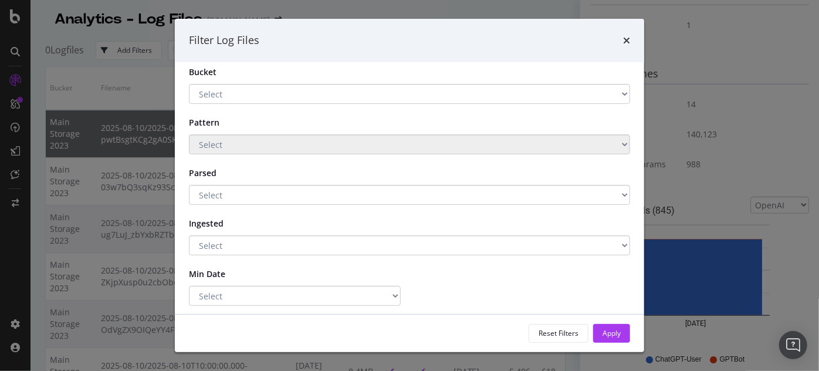
scroll to position [0, 0]
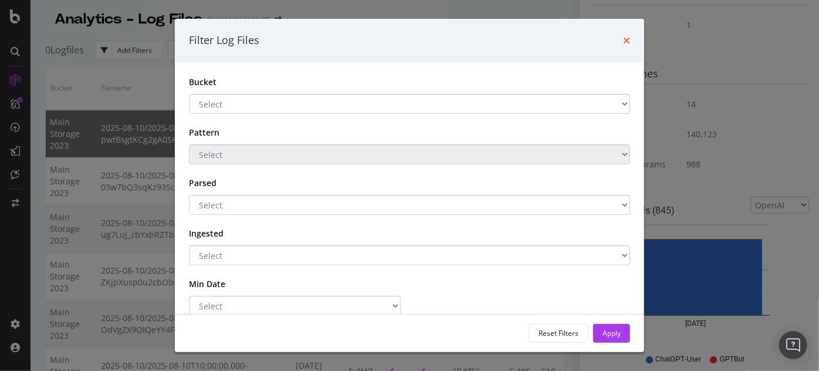
click at [627, 42] on icon "times" at bounding box center [626, 40] width 7 height 9
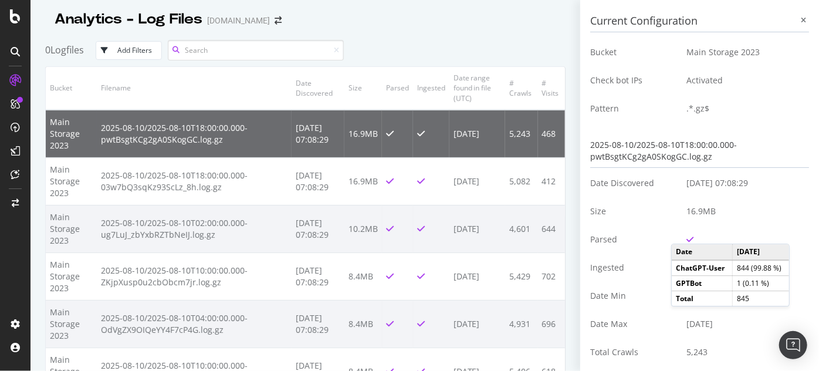
click at [202, 49] on input at bounding box center [256, 50] width 176 height 21
type input "c"
type input "gpt"
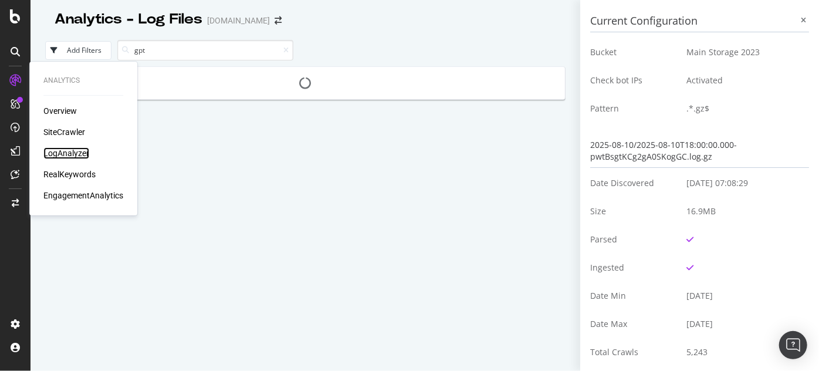
click at [68, 154] on div "LogAnalyzer" at bounding box center [66, 153] width 46 height 12
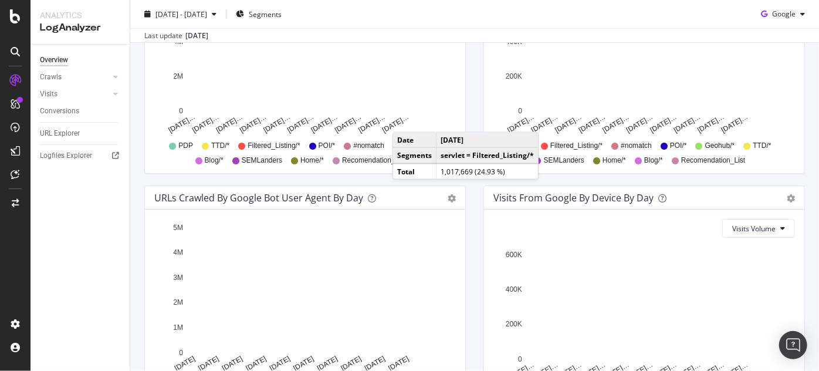
scroll to position [392, 0]
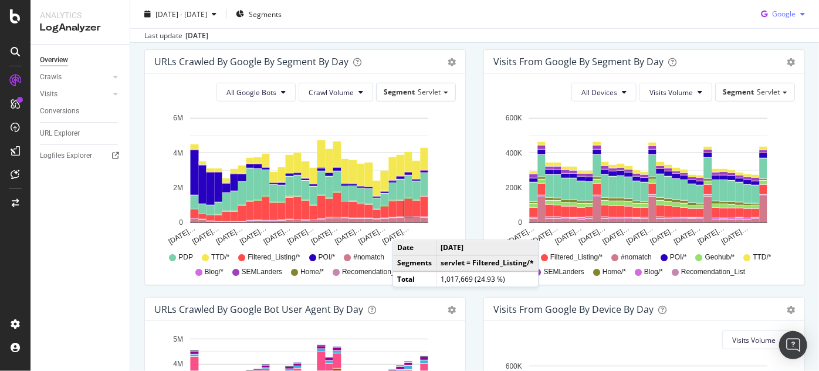
click at [776, 12] on span "Google" at bounding box center [783, 14] width 23 height 10
click at [781, 79] on span "OpenAI" at bounding box center [783, 81] width 43 height 11
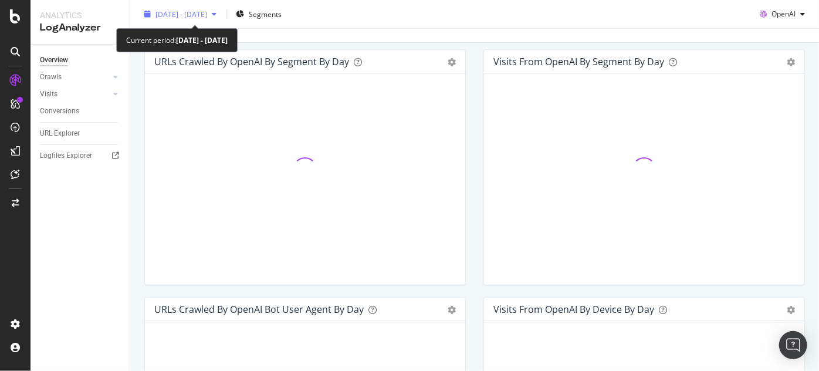
click at [188, 15] on span "2025 Jul. 12th - Aug. 10th" at bounding box center [181, 14] width 52 height 10
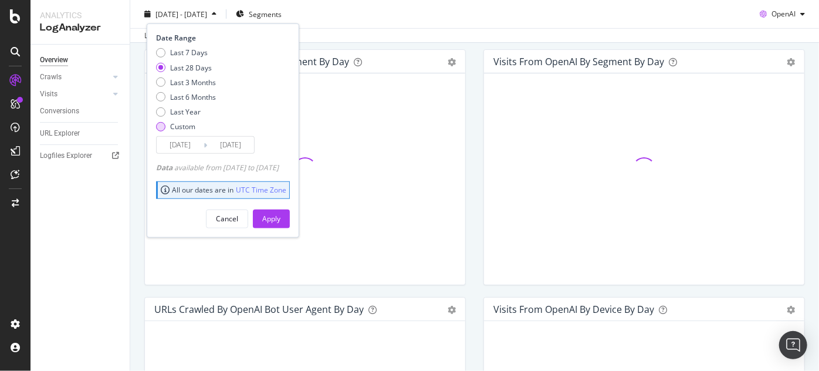
click at [181, 130] on div "Custom" at bounding box center [182, 126] width 25 height 10
click at [179, 148] on input "2025/07/14" at bounding box center [180, 145] width 47 height 16
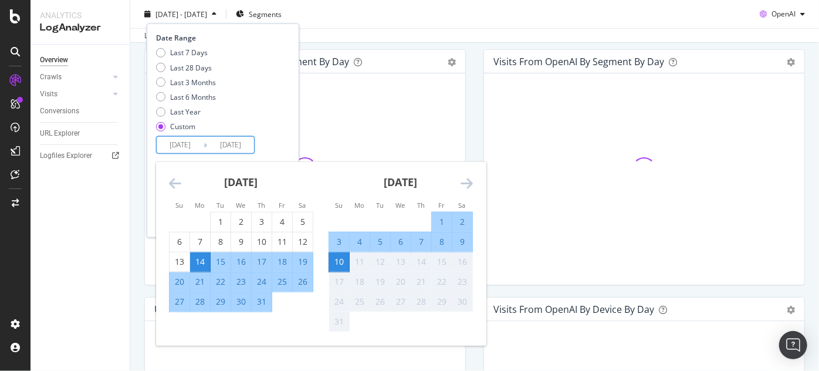
click at [176, 179] on icon "Move backward to switch to the previous month." at bounding box center [175, 183] width 12 height 14
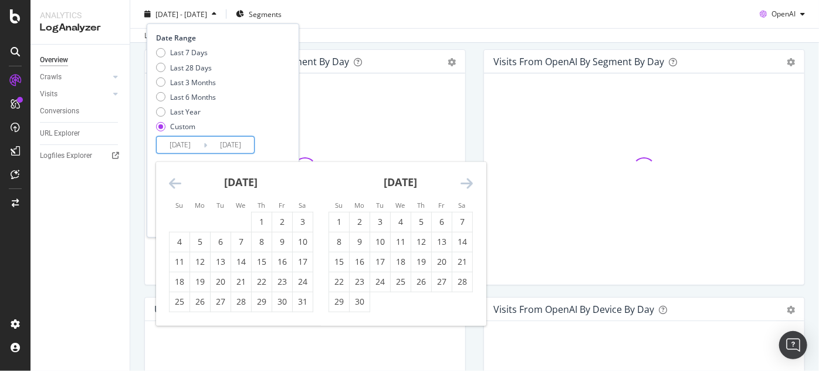
click at [176, 179] on icon "Move backward to switch to the previous month." at bounding box center [175, 183] width 12 height 14
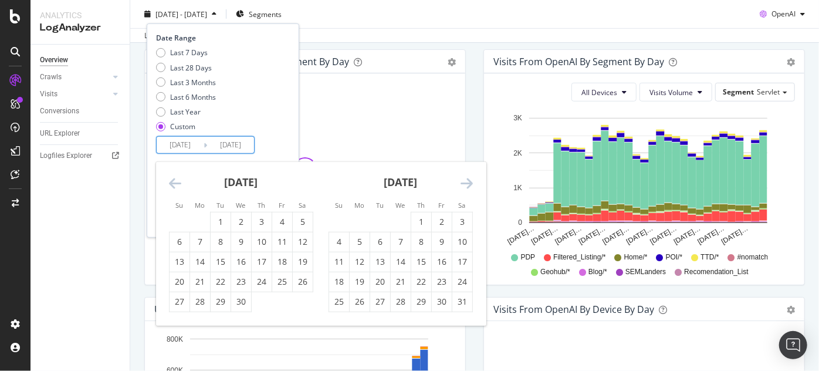
click at [176, 179] on icon "Move backward to switch to the previous month." at bounding box center [175, 183] width 12 height 14
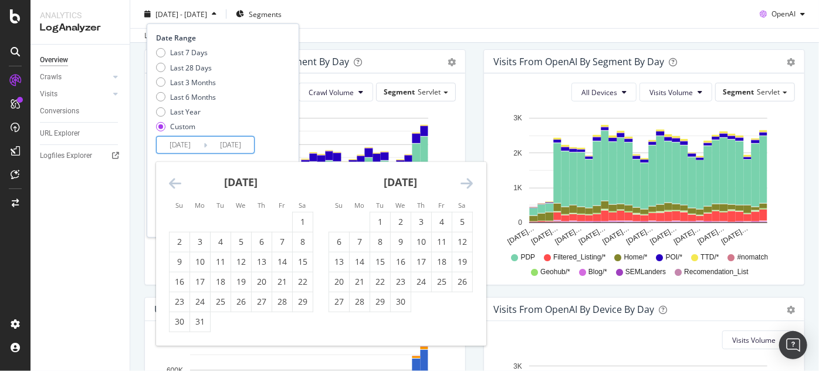
click at [176, 179] on icon "Move backward to switch to the previous month." at bounding box center [175, 183] width 12 height 14
click at [184, 216] on div "1" at bounding box center [179, 222] width 20 height 12
type input "[DATE]"
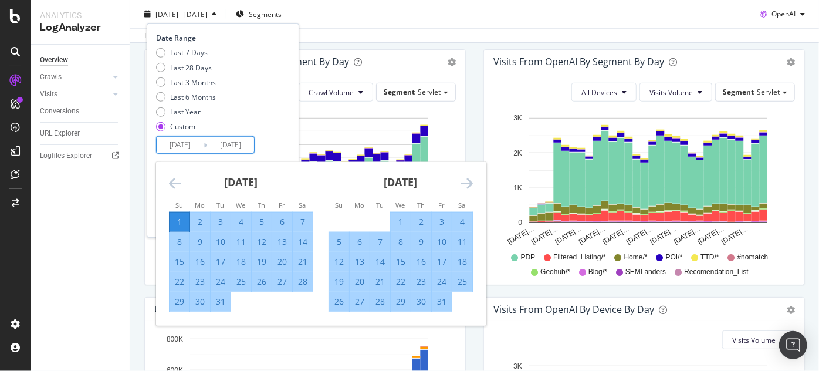
click at [462, 180] on icon "Move forward to switch to the next month." at bounding box center [466, 183] width 12 height 14
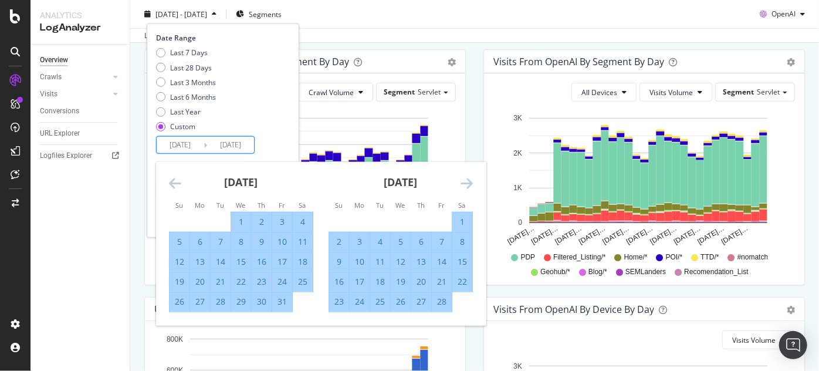
click at [462, 180] on icon "Move forward to switch to the next month." at bounding box center [466, 183] width 12 height 14
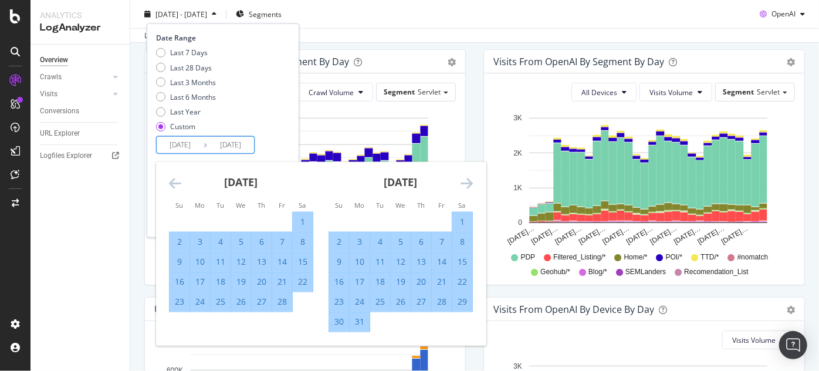
click at [462, 180] on icon "Move forward to switch to the next month." at bounding box center [466, 183] width 12 height 14
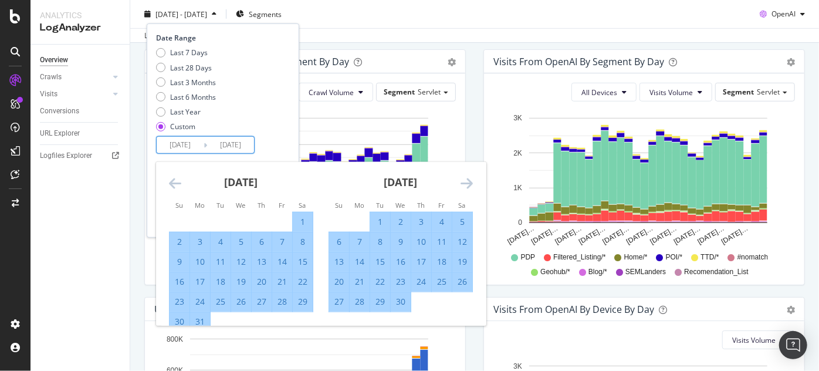
click at [462, 180] on icon "Move forward to switch to the next month." at bounding box center [466, 183] width 12 height 14
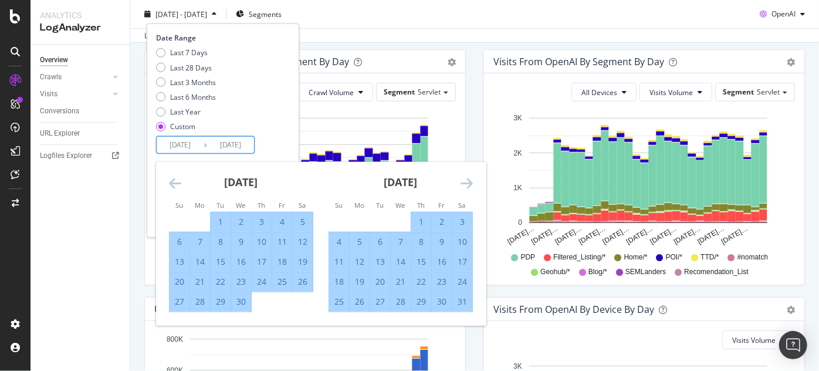
click at [462, 180] on icon "Move forward to switch to the next month." at bounding box center [466, 183] width 12 height 14
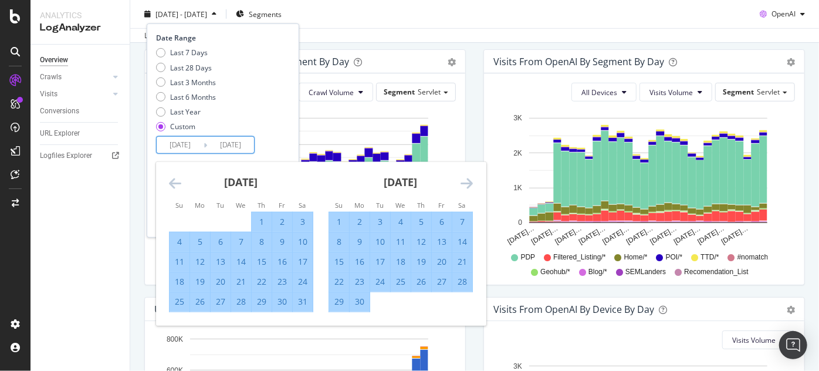
click at [462, 180] on icon "Move forward to switch to the next month." at bounding box center [466, 183] width 12 height 14
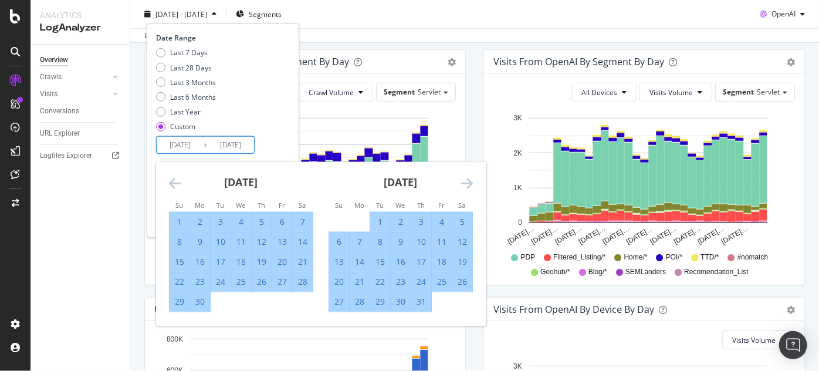
click at [462, 180] on icon "Move forward to switch to the next month." at bounding box center [466, 183] width 12 height 14
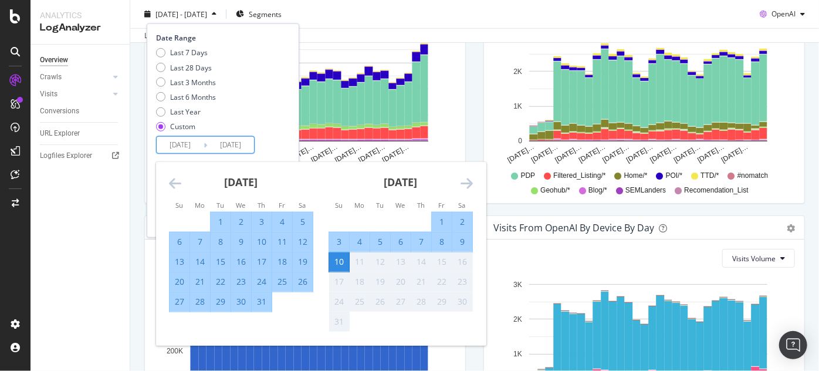
scroll to position [535, 0]
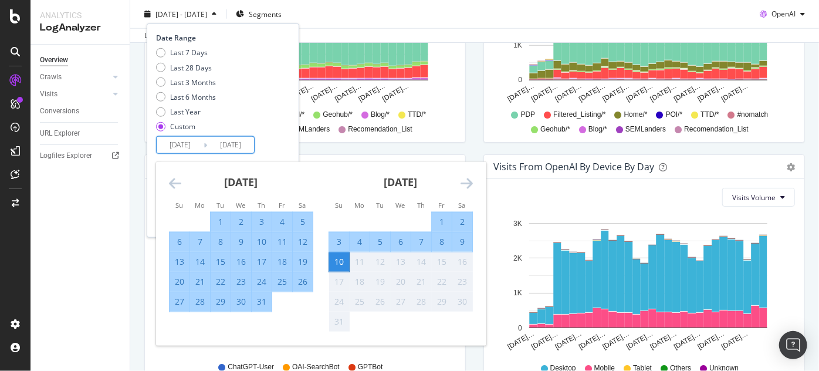
click at [334, 261] on div "10" at bounding box center [339, 262] width 20 height 12
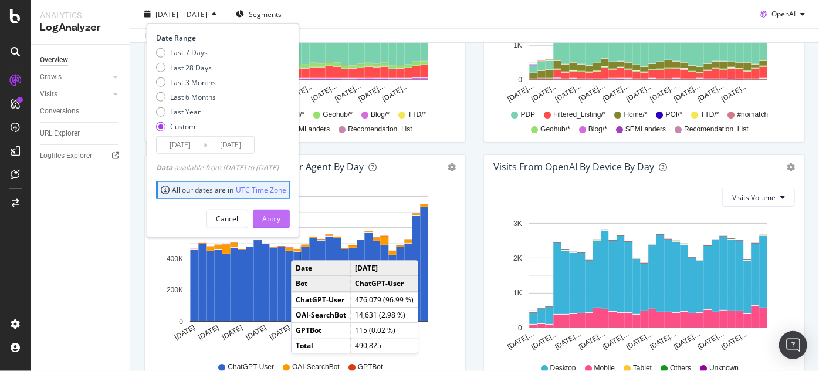
click at [280, 220] on div "Apply" at bounding box center [271, 218] width 18 height 10
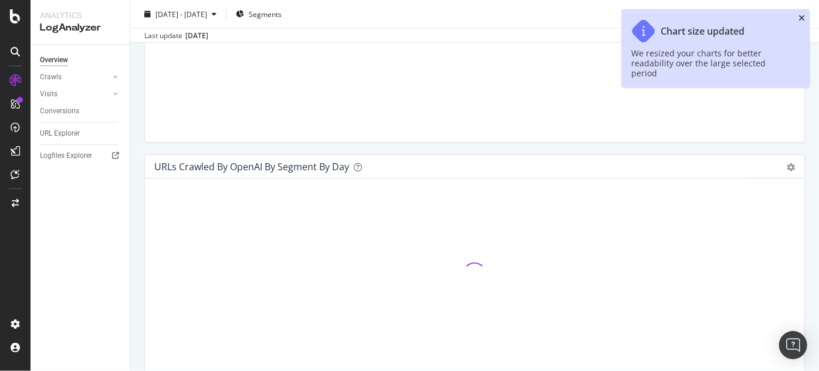
click at [801, 19] on icon "close toast" at bounding box center [801, 18] width 6 height 8
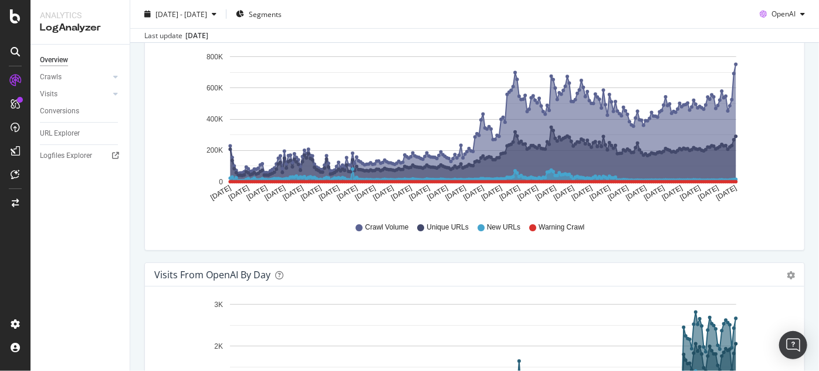
scroll to position [38, 0]
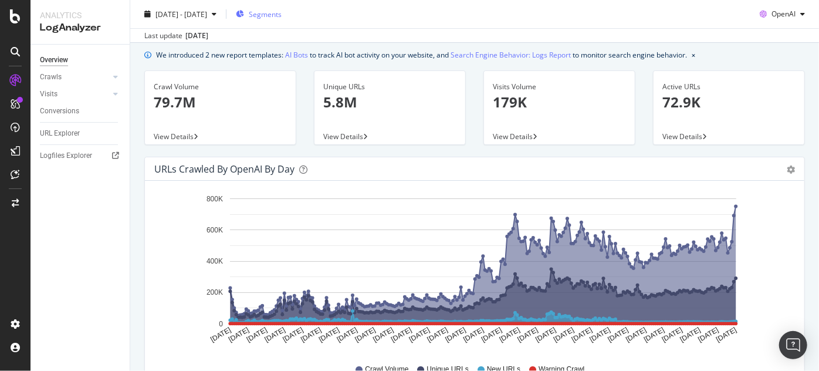
click at [282, 12] on div "Segments" at bounding box center [259, 14] width 46 height 10
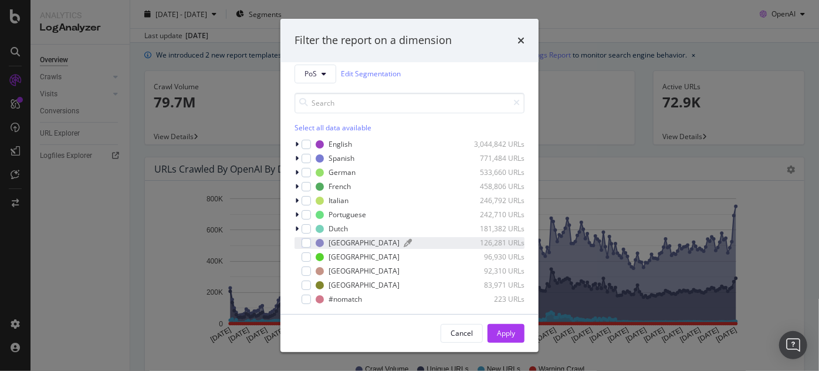
scroll to position [16, 0]
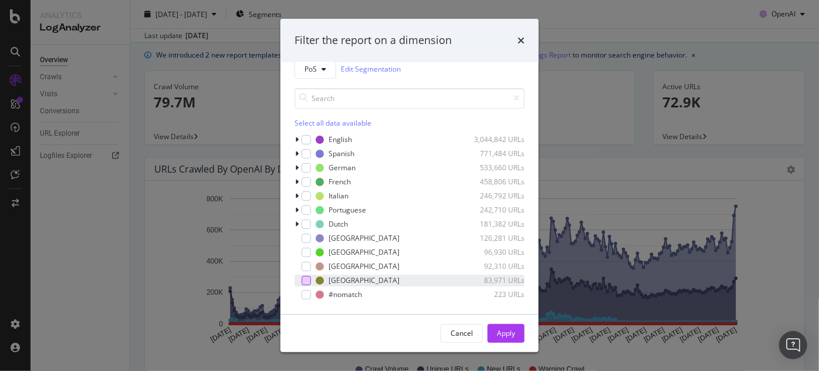
click at [304, 278] on div "modal" at bounding box center [305, 280] width 9 height 9
click at [500, 334] on div "Apply" at bounding box center [506, 333] width 18 height 10
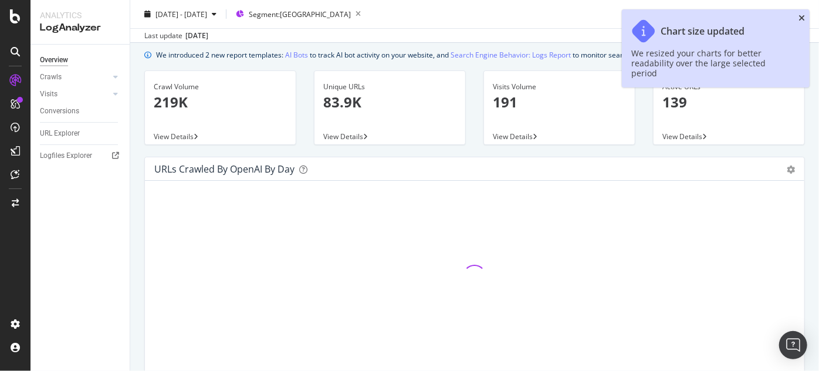
click at [801, 19] on icon "close toast" at bounding box center [801, 18] width 6 height 8
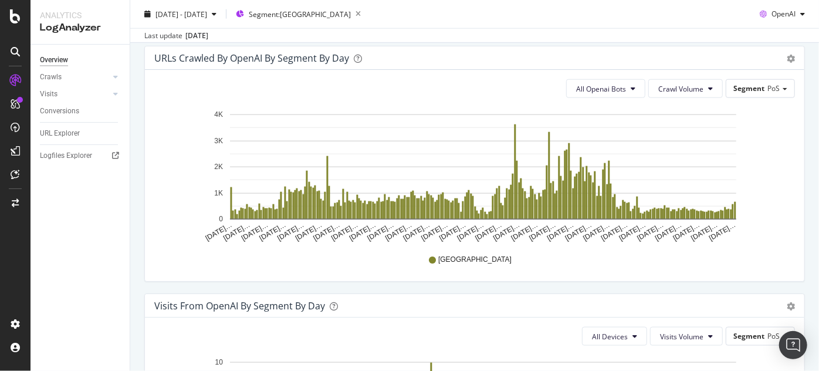
scroll to position [639, 0]
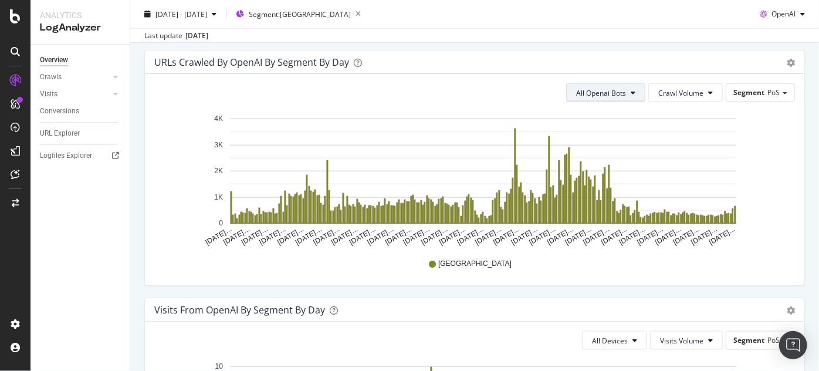
click at [589, 96] on button "All Openai Bots" at bounding box center [605, 92] width 79 height 19
click at [578, 174] on span "ChatGPT-User" at bounding box center [595, 179] width 51 height 11
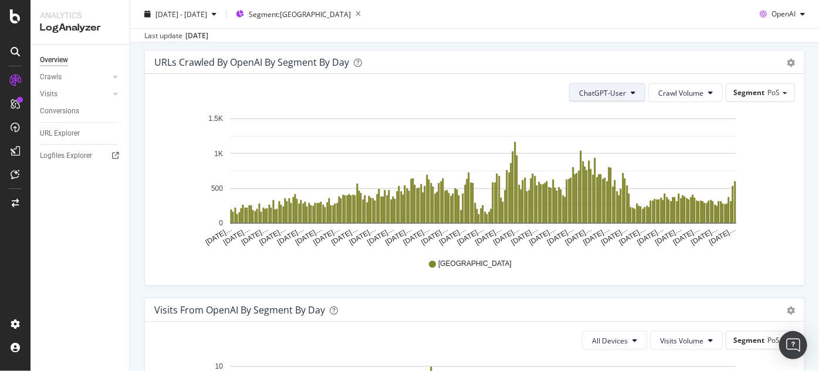
click at [609, 91] on span "ChatGPT-User" at bounding box center [602, 93] width 47 height 10
click at [598, 114] on span "All Openai Bots" at bounding box center [599, 114] width 50 height 11
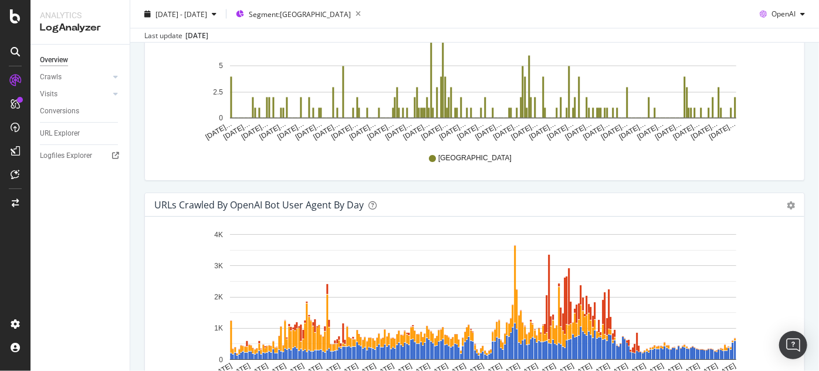
scroll to position [921, 0]
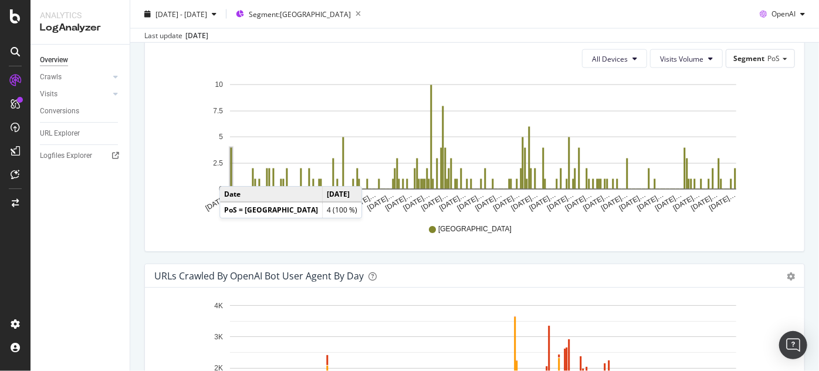
click at [231, 173] on rect "A chart." at bounding box center [231, 168] width 2 height 41
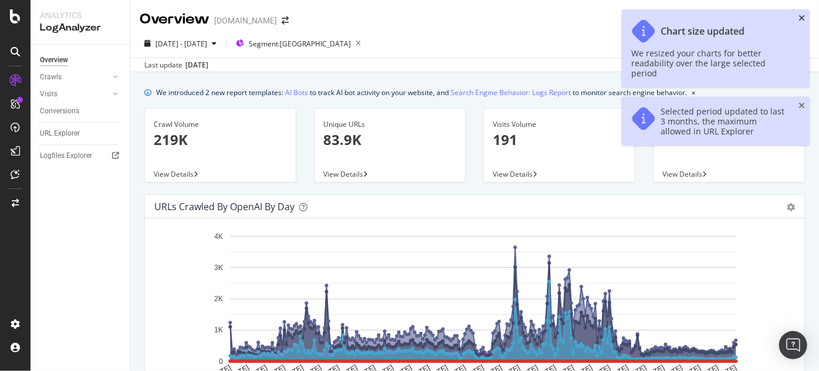
click at [803, 15] on icon "close toast" at bounding box center [801, 18] width 6 height 8
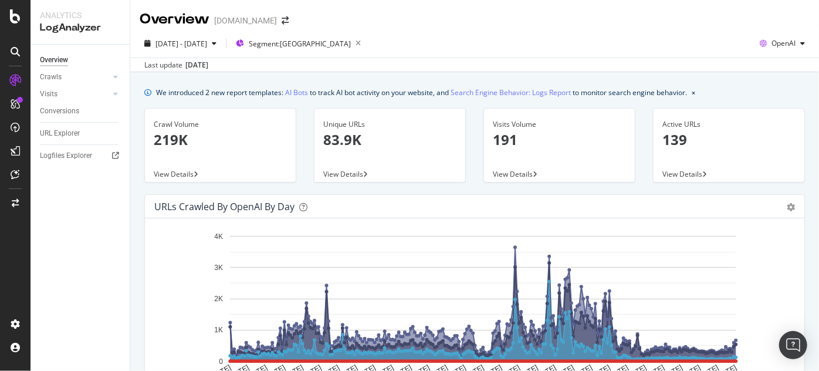
click at [351, 133] on p "83.9K" at bounding box center [389, 140] width 133 height 20
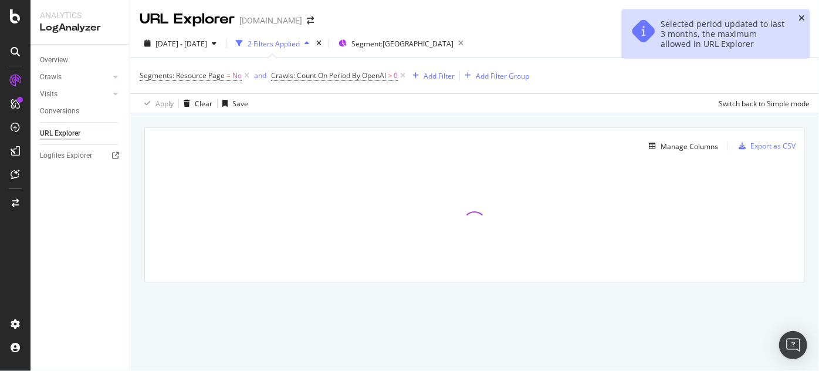
click at [804, 19] on icon "close toast" at bounding box center [801, 18] width 6 height 8
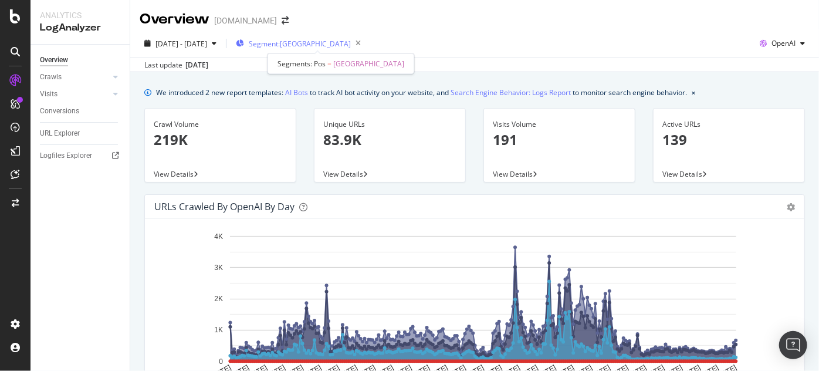
click at [321, 41] on span "Segment: Norway" at bounding box center [300, 44] width 102 height 10
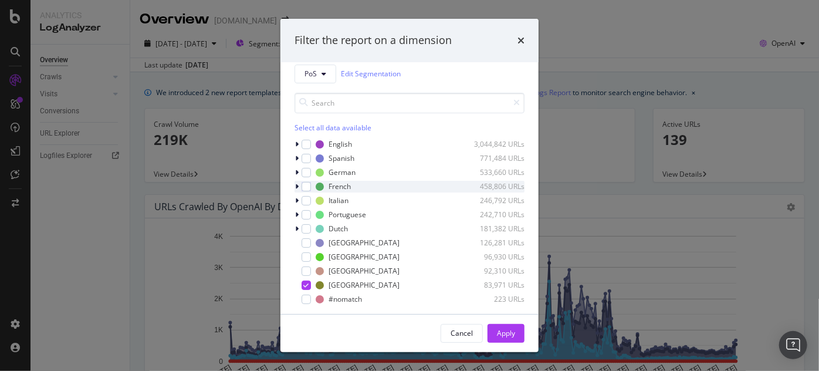
scroll to position [16, 0]
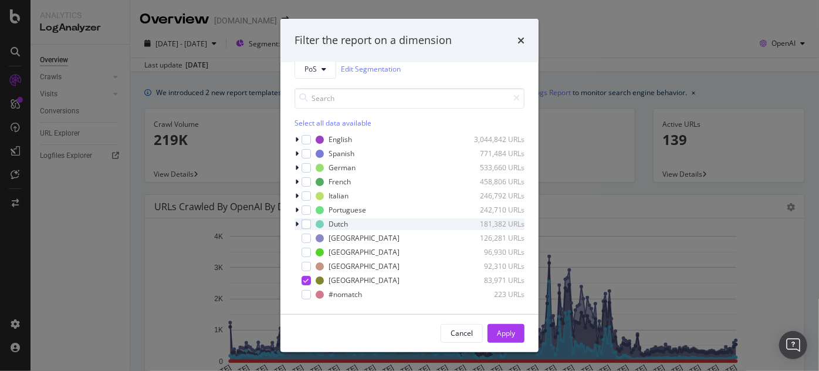
click at [298, 223] on icon "modal" at bounding box center [297, 224] width 4 height 7
click at [298, 223] on icon "modal" at bounding box center [296, 224] width 5 height 7
click at [303, 223] on div "modal" at bounding box center [305, 223] width 9 height 9
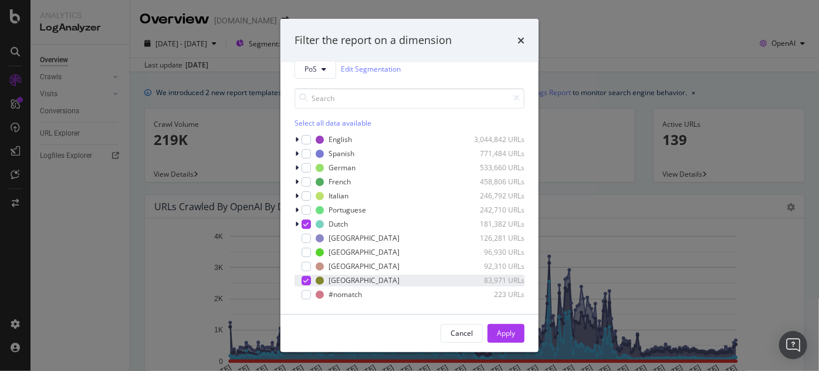
click at [304, 277] on icon "modal" at bounding box center [306, 280] width 5 height 6
click at [500, 333] on div "Apply" at bounding box center [506, 333] width 18 height 10
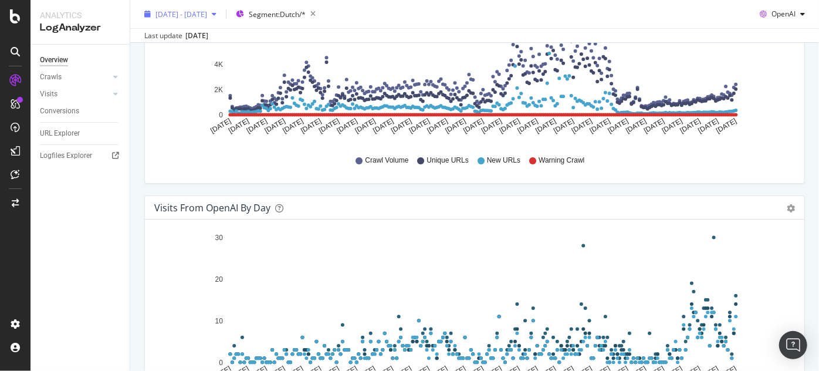
scroll to position [142, 0]
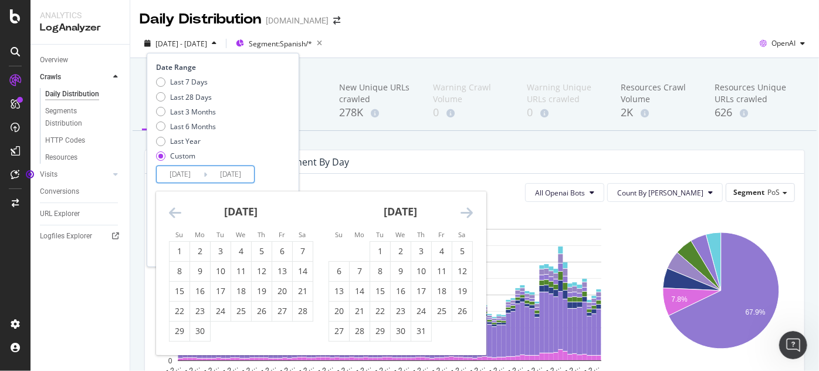
click at [470, 213] on icon "Move forward to switch to the next month." at bounding box center [466, 212] width 12 height 14
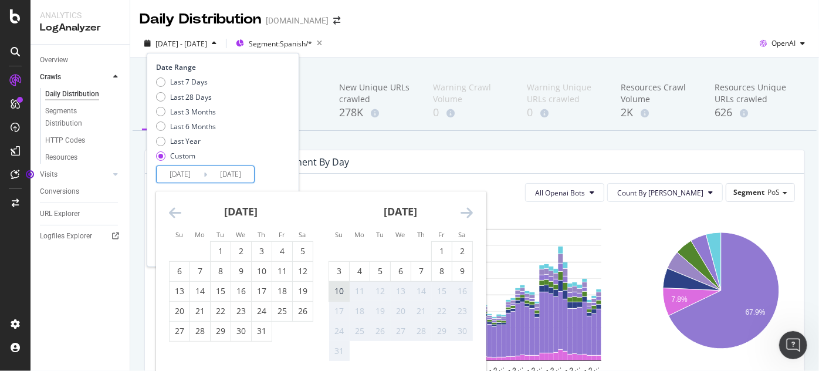
click at [333, 287] on div "10" at bounding box center [339, 291] width 20 height 12
type input "[DATE]"
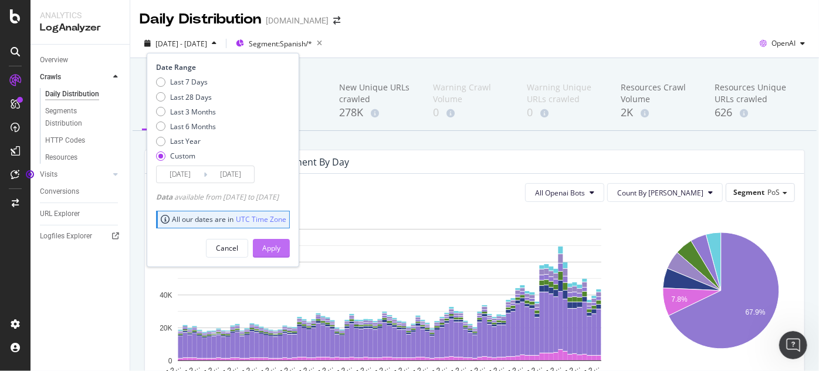
click at [280, 250] on div "Apply" at bounding box center [271, 248] width 18 height 10
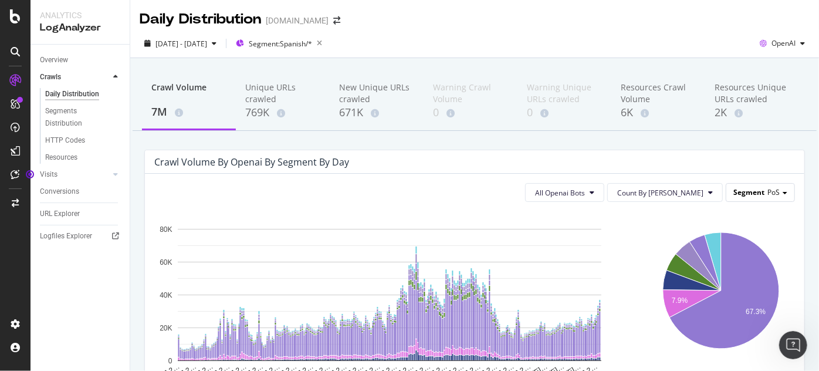
click at [750, 192] on span "Segment" at bounding box center [748, 192] width 31 height 10
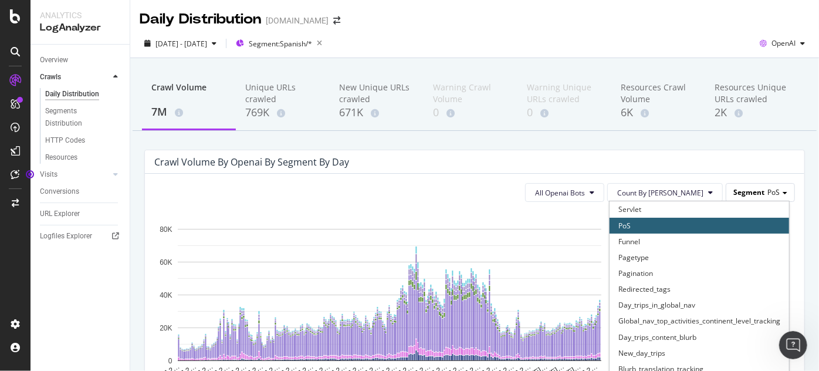
scroll to position [71, 0]
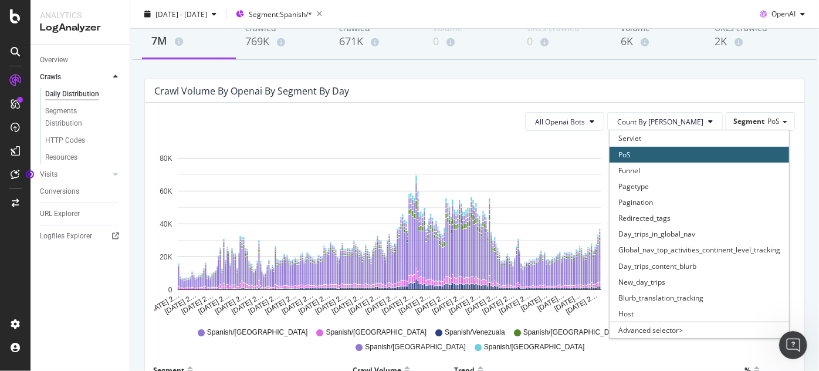
click at [722, 94] on div "Crawl Volume by openai by Segment by Day" at bounding box center [465, 91] width 623 height 12
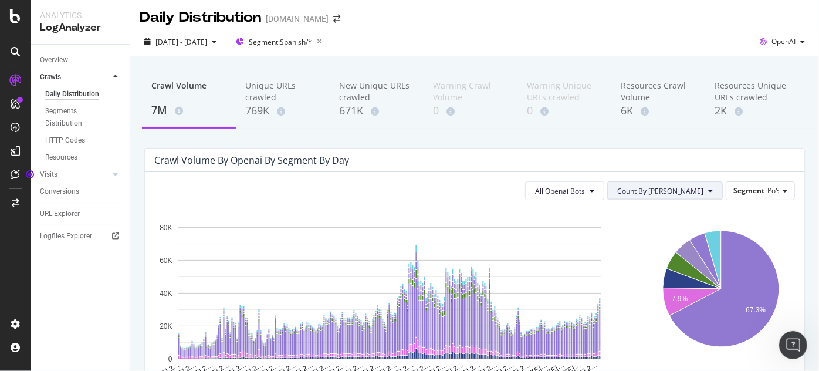
scroll to position [0, 0]
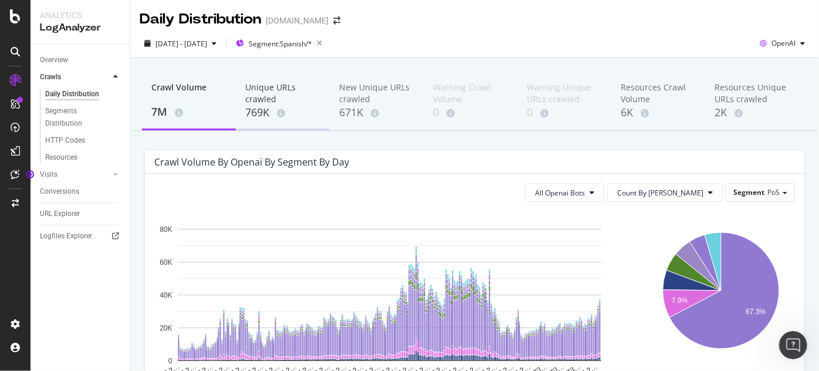
click at [259, 117] on div "769K" at bounding box center [282, 112] width 75 height 15
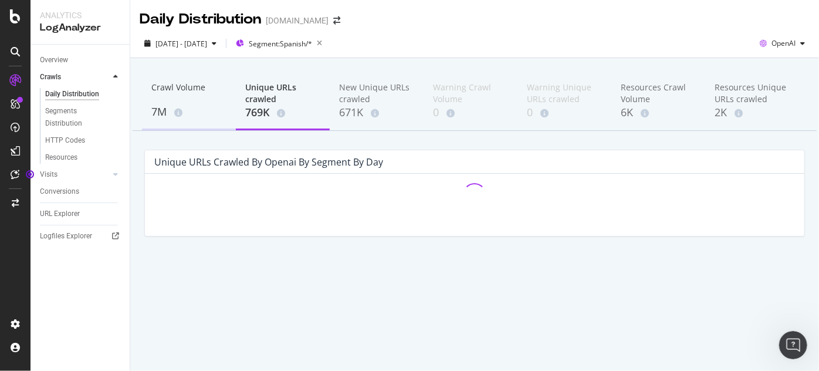
click at [167, 92] on div "Crawl Volume" at bounding box center [188, 93] width 75 height 22
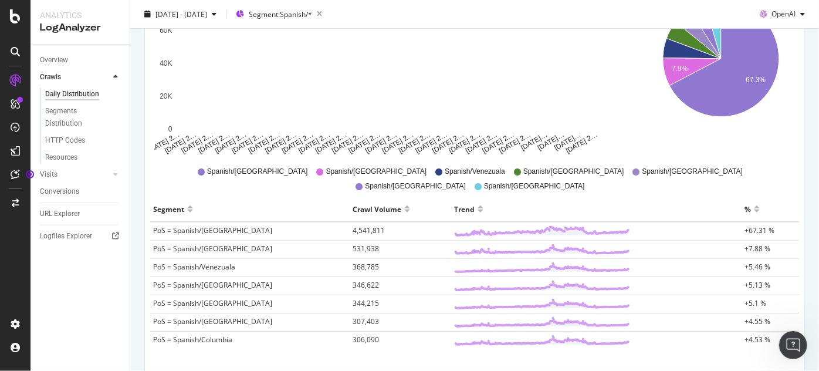
scroll to position [303, 0]
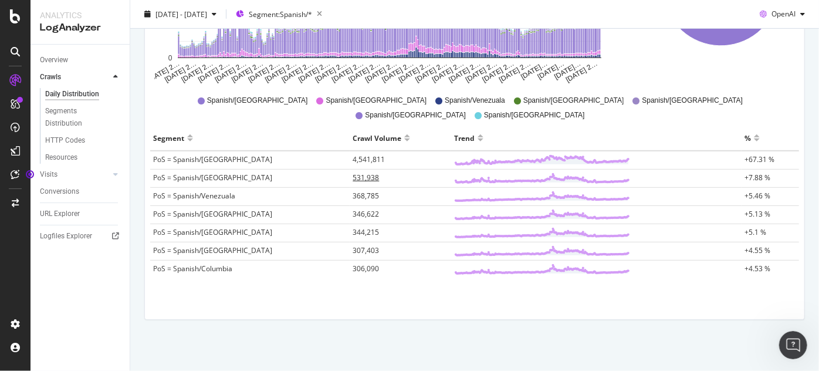
drag, startPoint x: 330, startPoint y: 176, endPoint x: 311, endPoint y: 175, distance: 19.4
click at [352, 175] on span "531,938" at bounding box center [365, 177] width 26 height 10
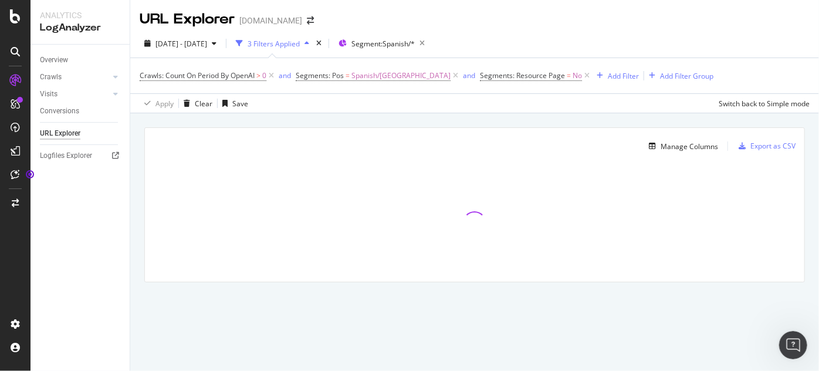
click at [6, 370] on icon "close toast" at bounding box center [3, 377] width 6 height 12
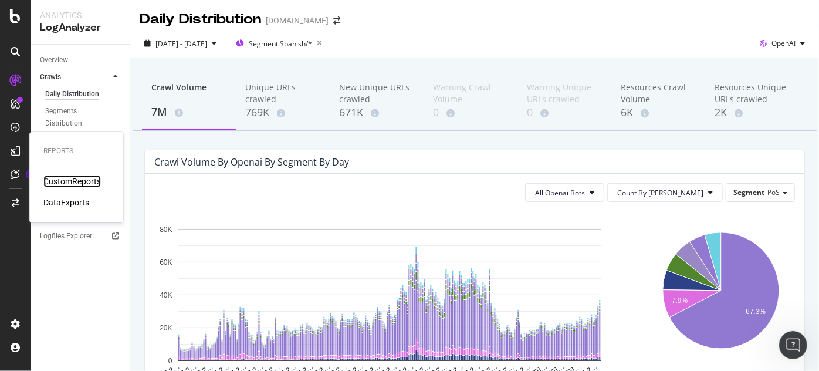
click at [73, 179] on div "CustomReports" at bounding box center [71, 181] width 57 height 12
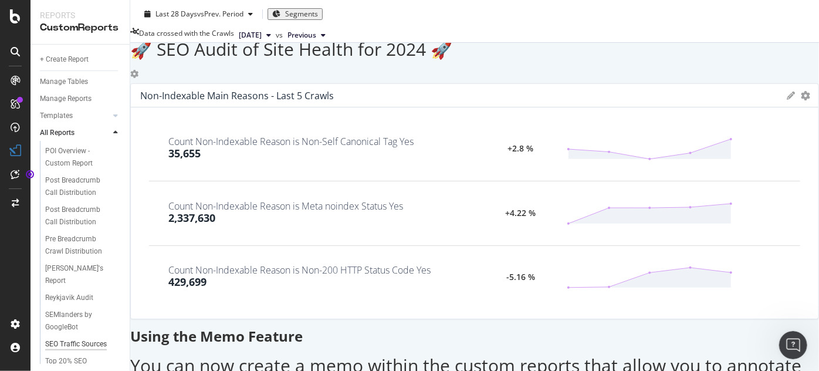
scroll to position [438, 0]
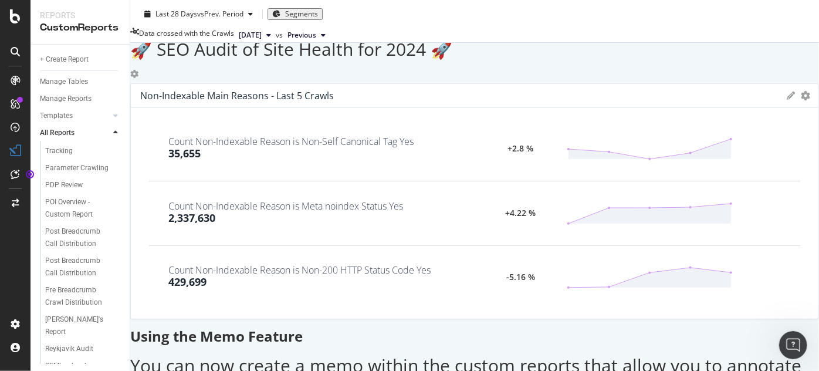
drag, startPoint x: 332, startPoint y: 126, endPoint x: 289, endPoint y: 147, distance: 47.5
click at [289, 147] on div "Count Non-Indexable Reason is Non-Self Canonical Tag Yes 35,655" at bounding box center [321, 149] width 306 height 25
click at [313, 137] on div "Count Non-Indexable Reason is Non-Self Canonical Tag Yes" at bounding box center [290, 141] width 245 height 9
click at [474, 145] on div "+2.8 %" at bounding box center [520, 149] width 92 height 8
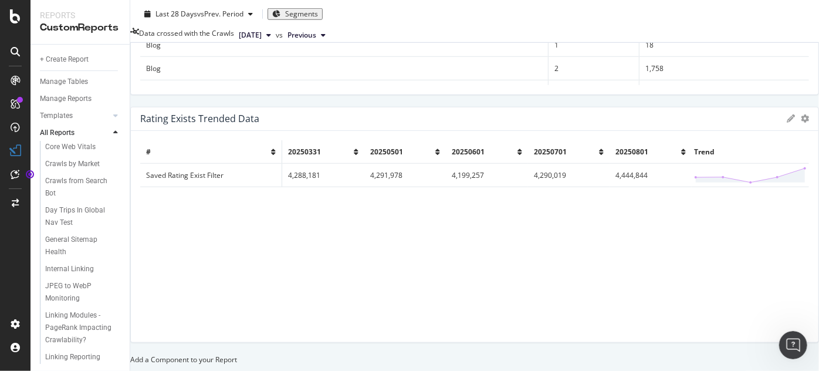
scroll to position [0, 0]
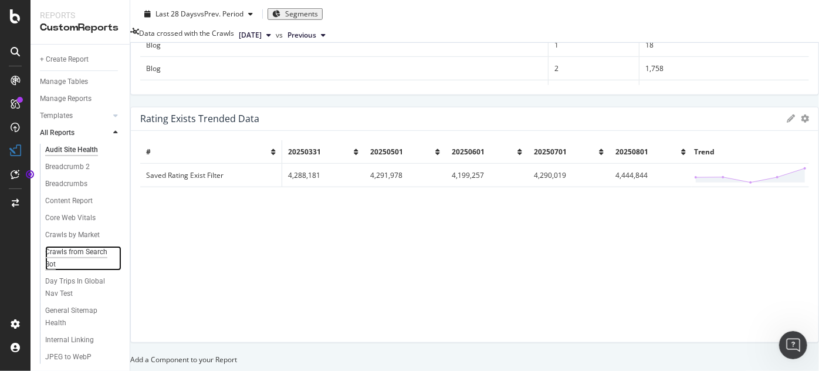
click at [57, 259] on div "Crawls from Search Bot" at bounding box center [78, 258] width 66 height 25
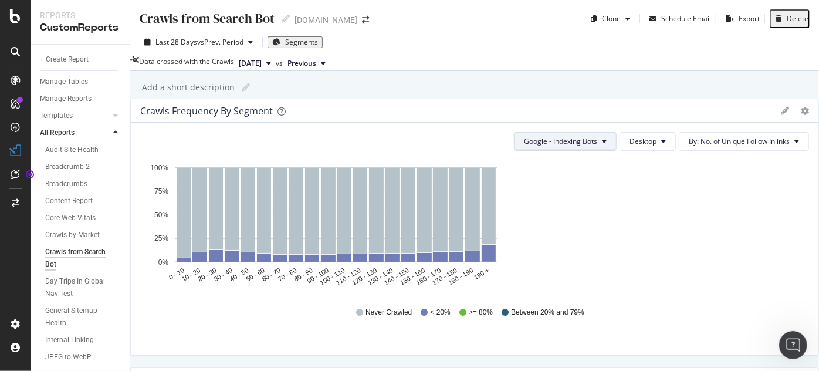
click at [524, 146] on span "Google - Indexing Bots" at bounding box center [560, 141] width 73 height 10
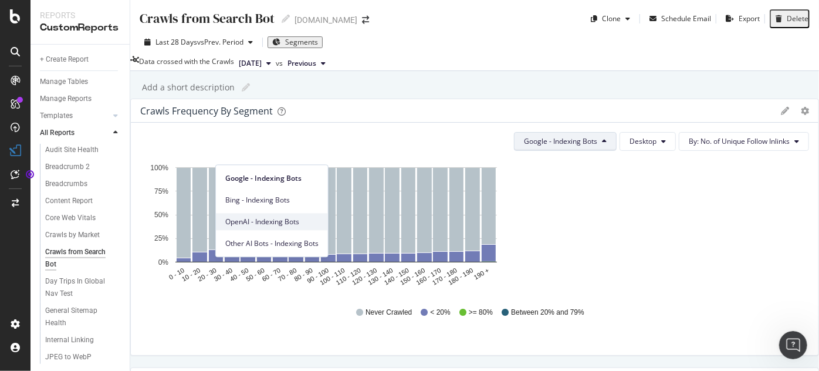
click at [277, 221] on span "OpenAI - Indexing Bots" at bounding box center [271, 221] width 93 height 11
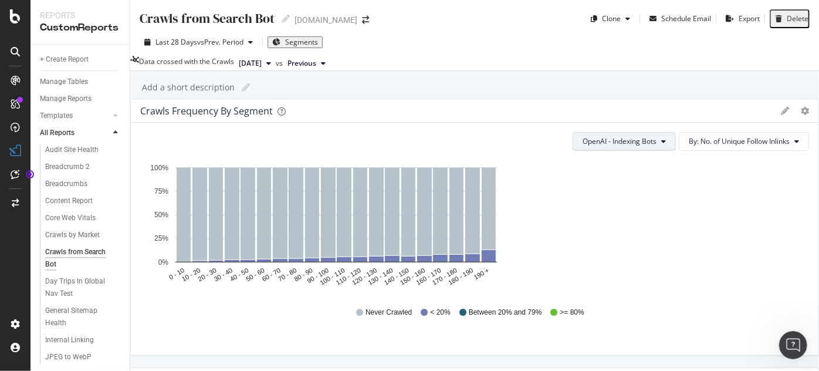
click at [582, 146] on span "OpenAI - Indexing Bots" at bounding box center [619, 141] width 74 height 10
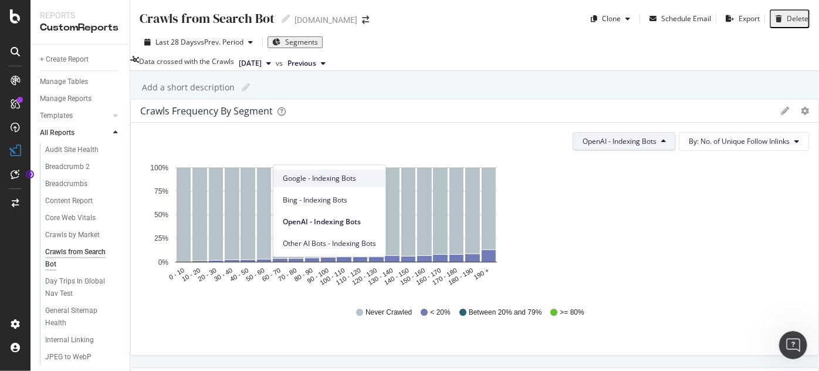
click at [324, 181] on span "Google - Indexing Bots" at bounding box center [329, 178] width 93 height 11
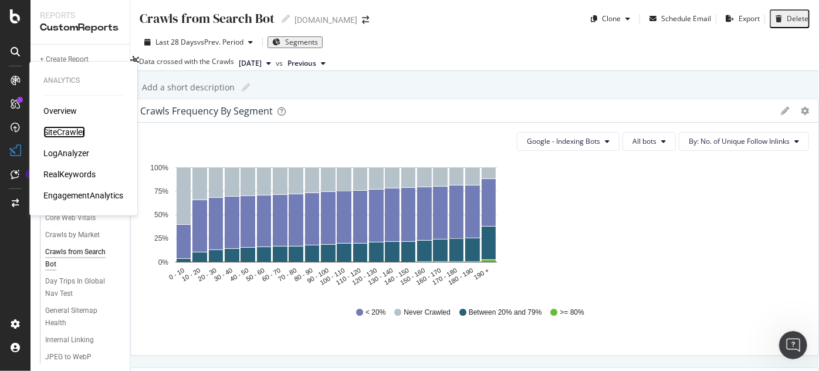
click at [64, 134] on div "SiteCrawler" at bounding box center [64, 132] width 42 height 12
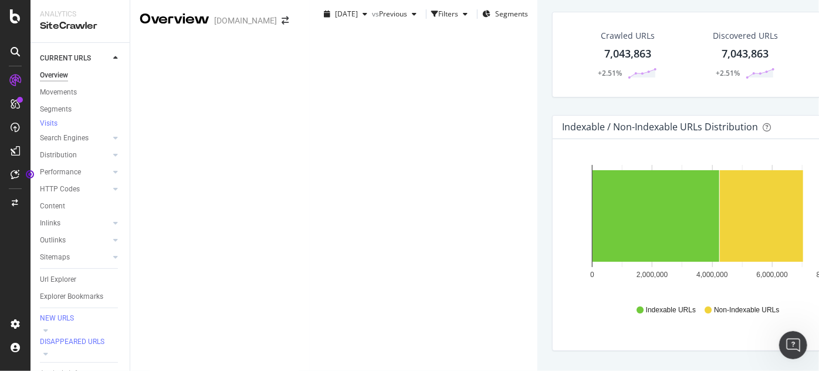
scroll to position [568, 0]
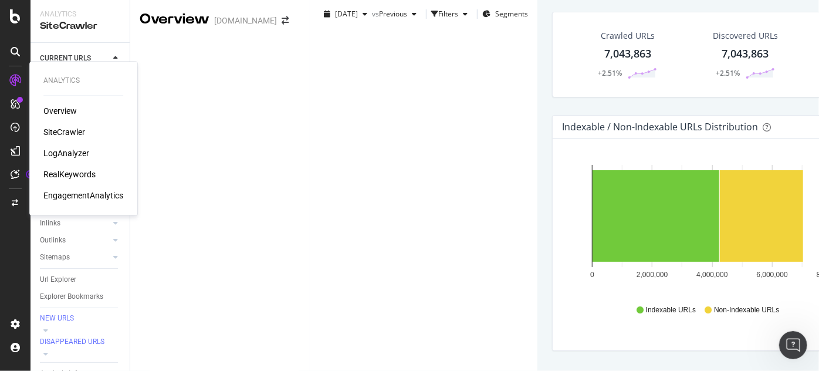
click at [66, 128] on div "SiteCrawler" at bounding box center [64, 132] width 42 height 12
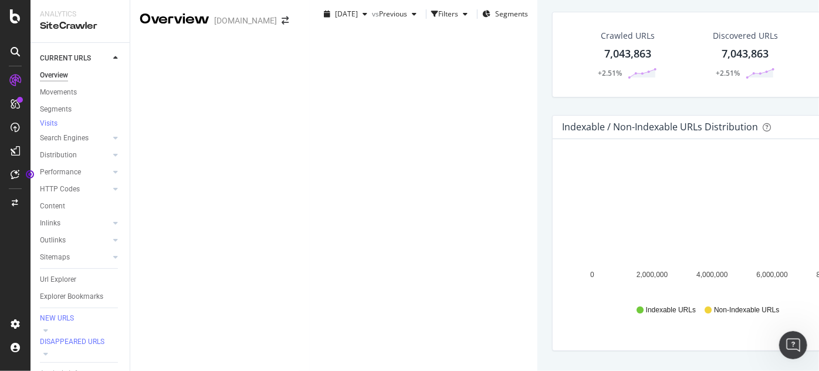
scroll to position [1328, 0]
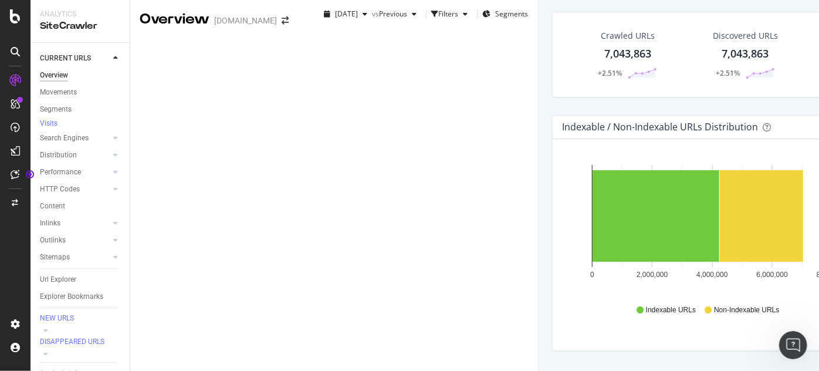
drag, startPoint x: 548, startPoint y: 201, endPoint x: 552, endPoint y: 189, distance: 12.1
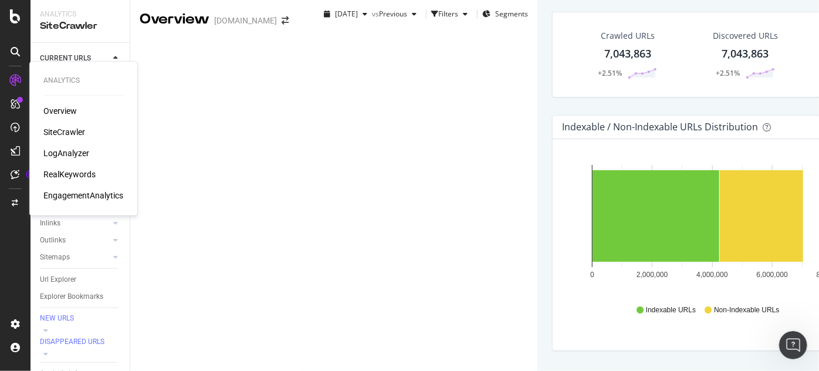
click at [62, 156] on div "LogAnalyzer" at bounding box center [66, 153] width 46 height 12
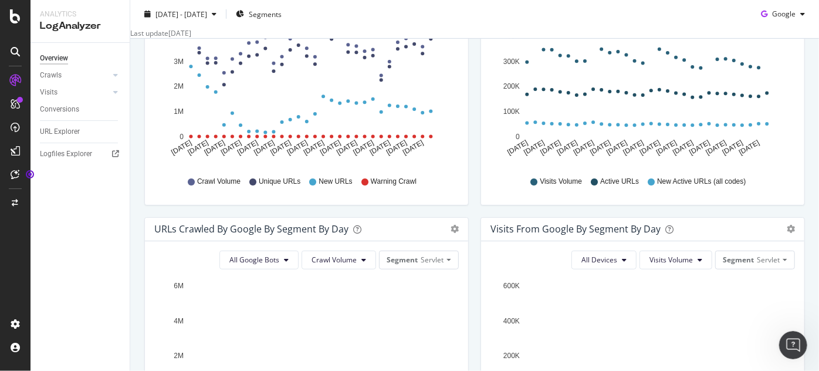
scroll to position [355, 0]
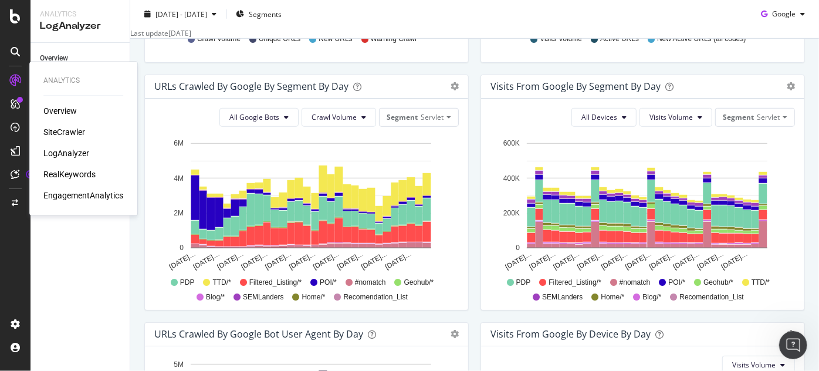
click at [72, 157] on div "LogAnalyzer" at bounding box center [66, 153] width 46 height 12
